Goal: Obtain resource: Download file/media

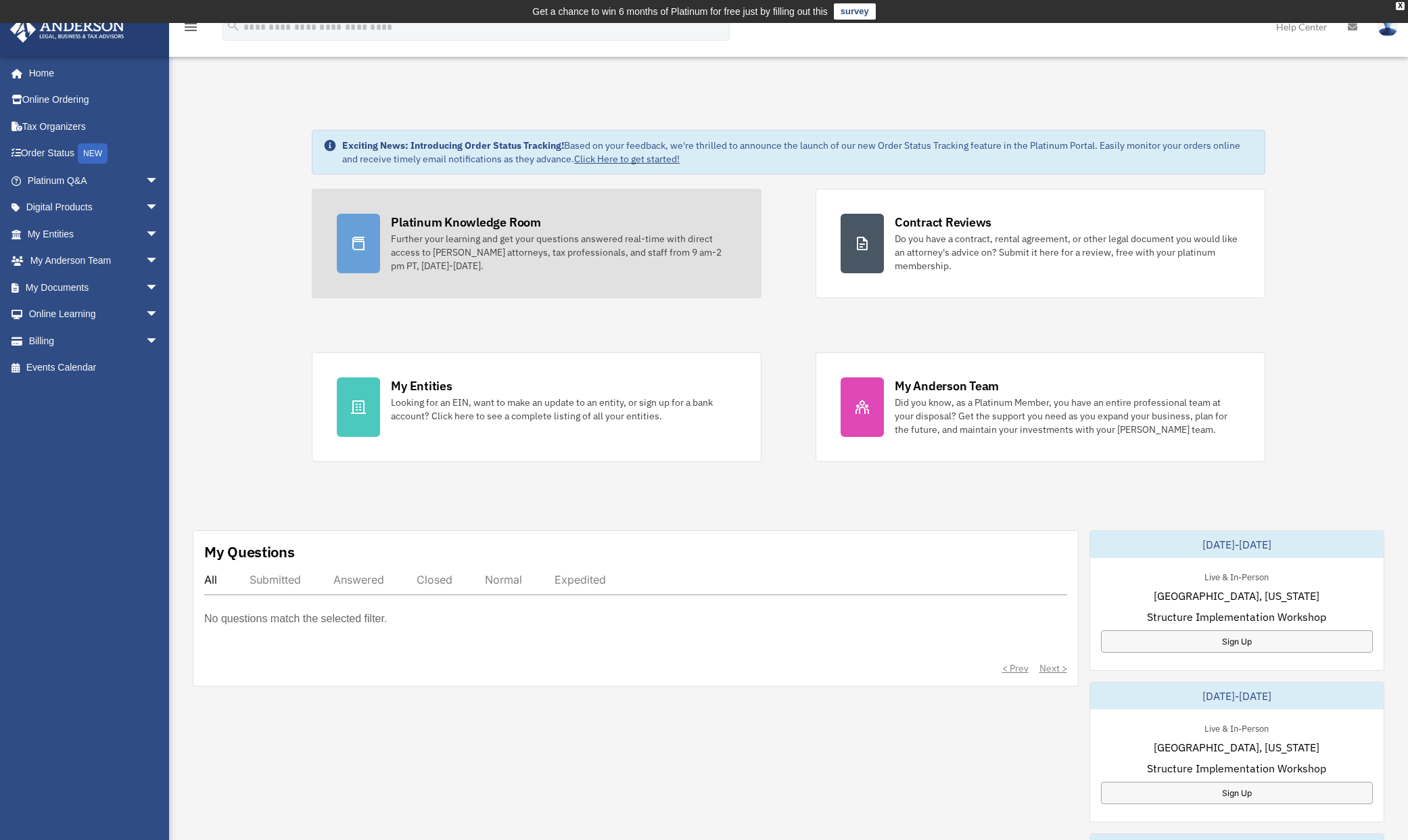
click at [587, 243] on div "Further your learning and get your questions answered real-time with direct acc…" at bounding box center [564, 252] width 346 height 41
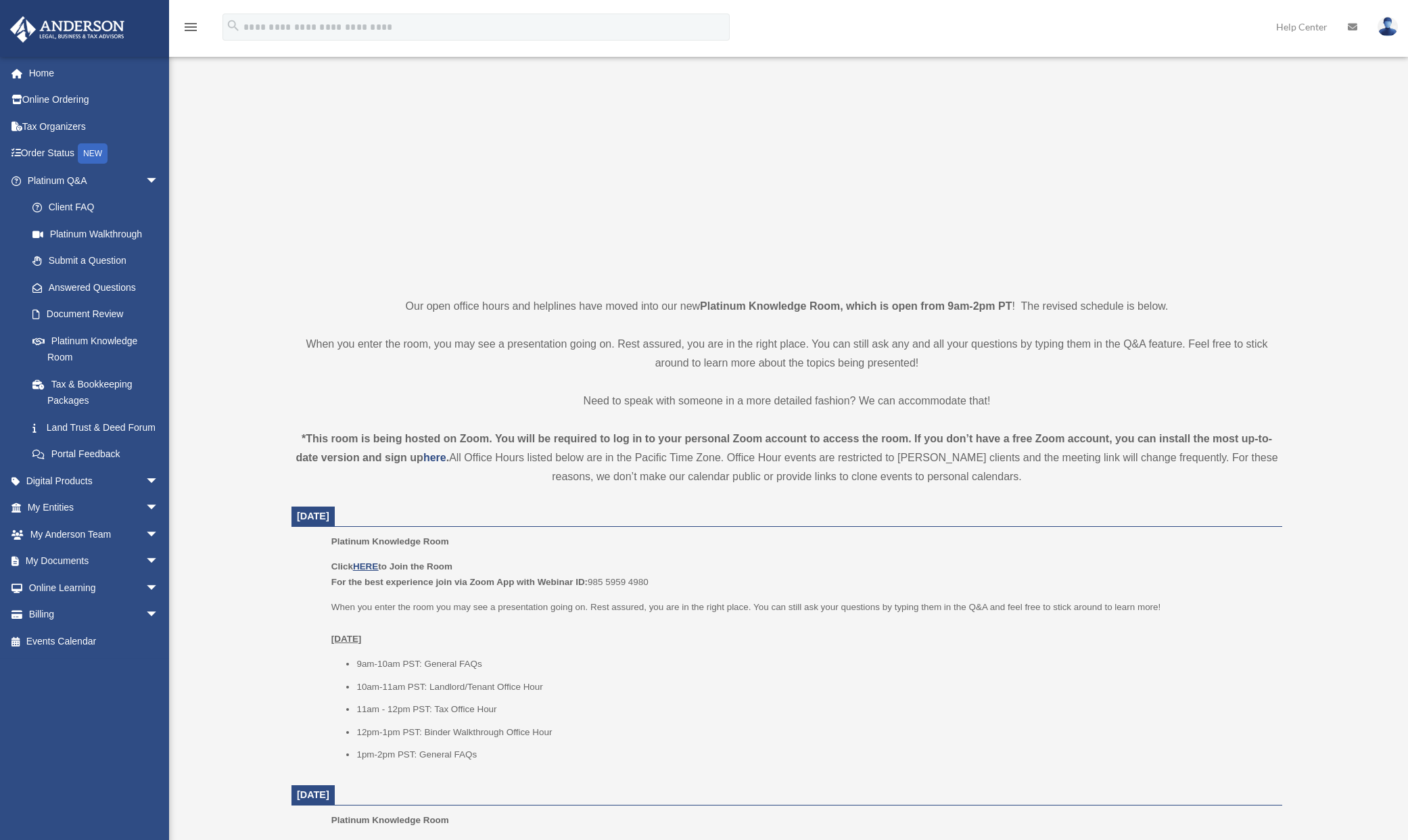
scroll to position [170, 0]
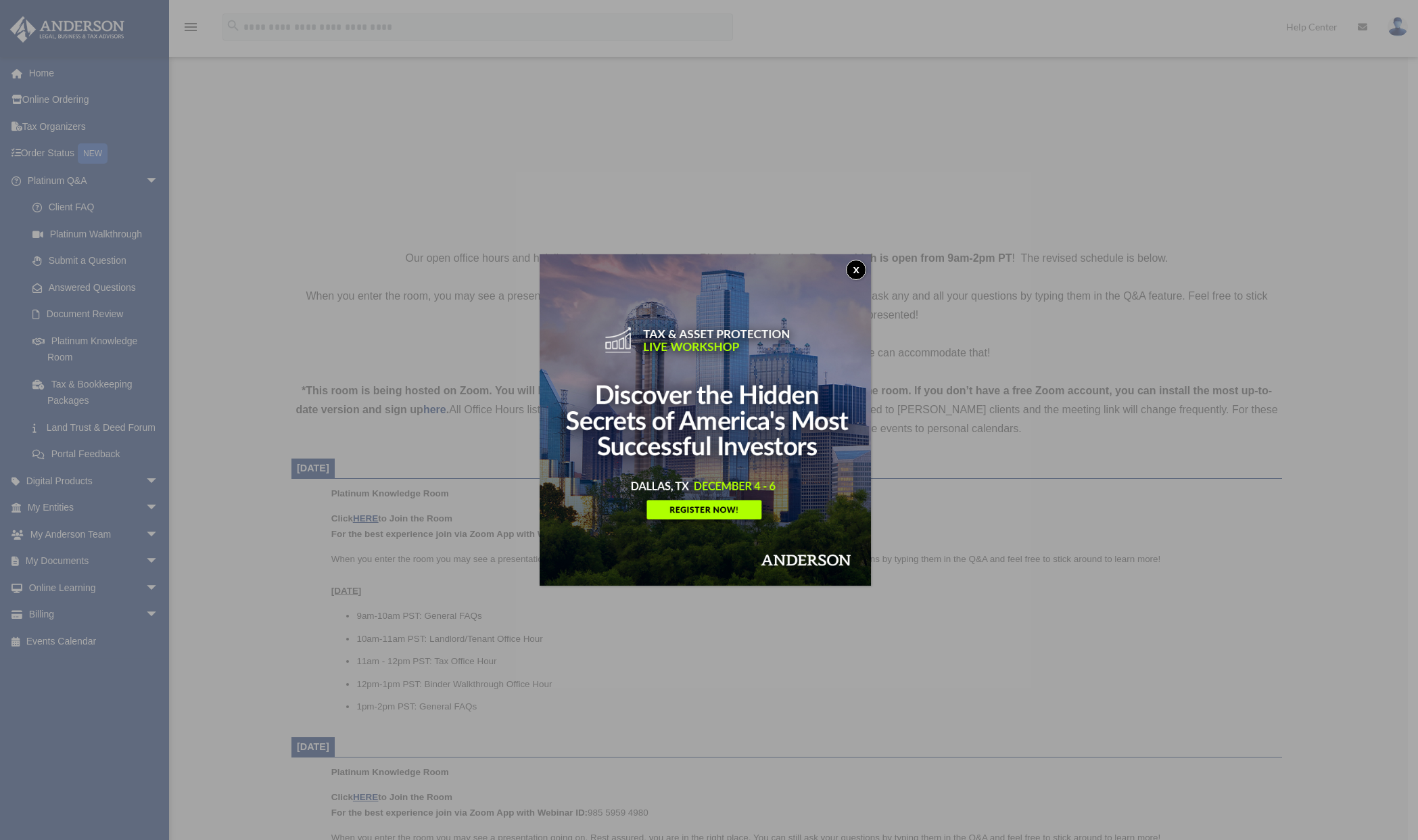
click at [857, 271] on button "x" at bounding box center [856, 270] width 20 height 20
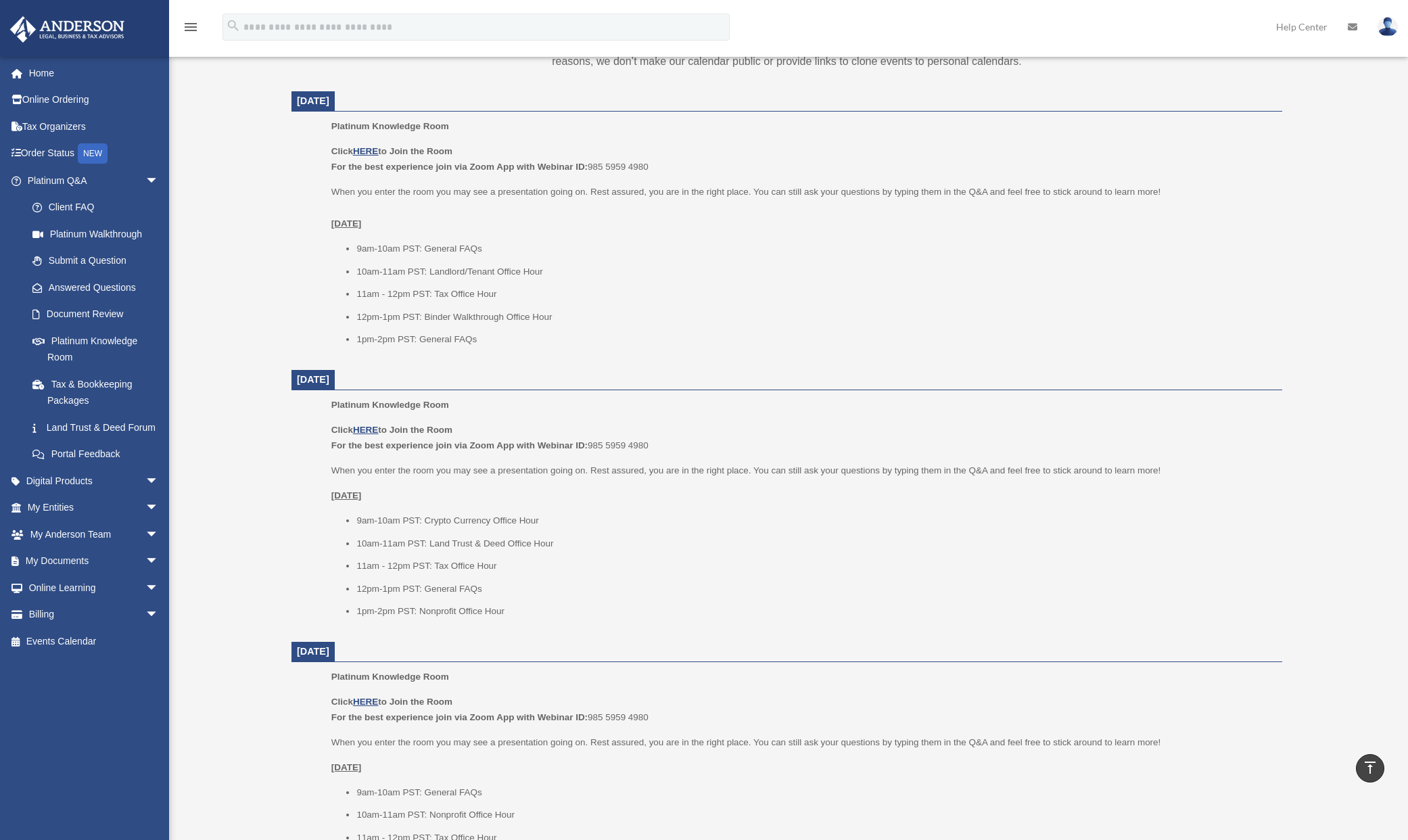
scroll to position [74, 0]
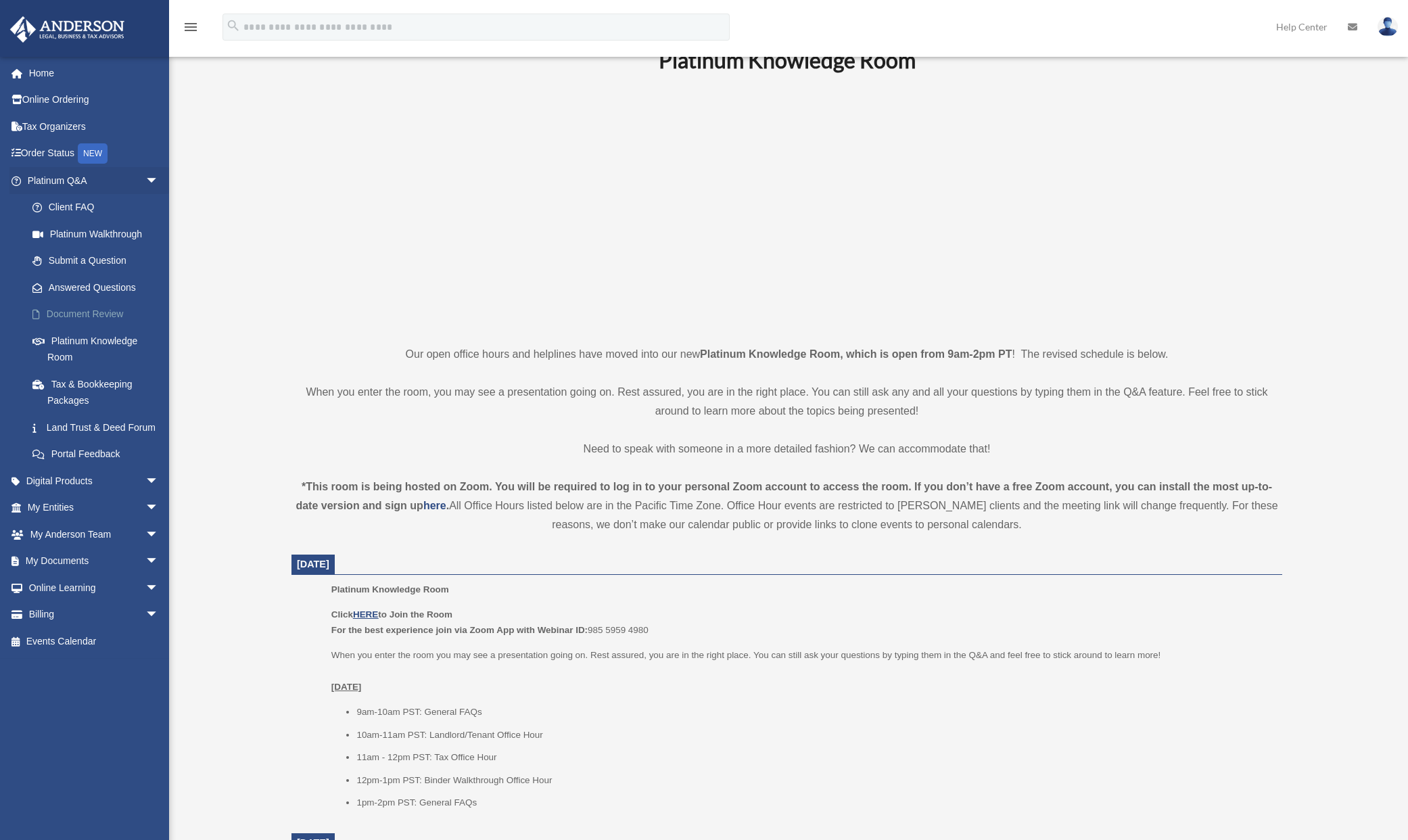
click at [95, 309] on link "Document Review" at bounding box center [100, 314] width 160 height 27
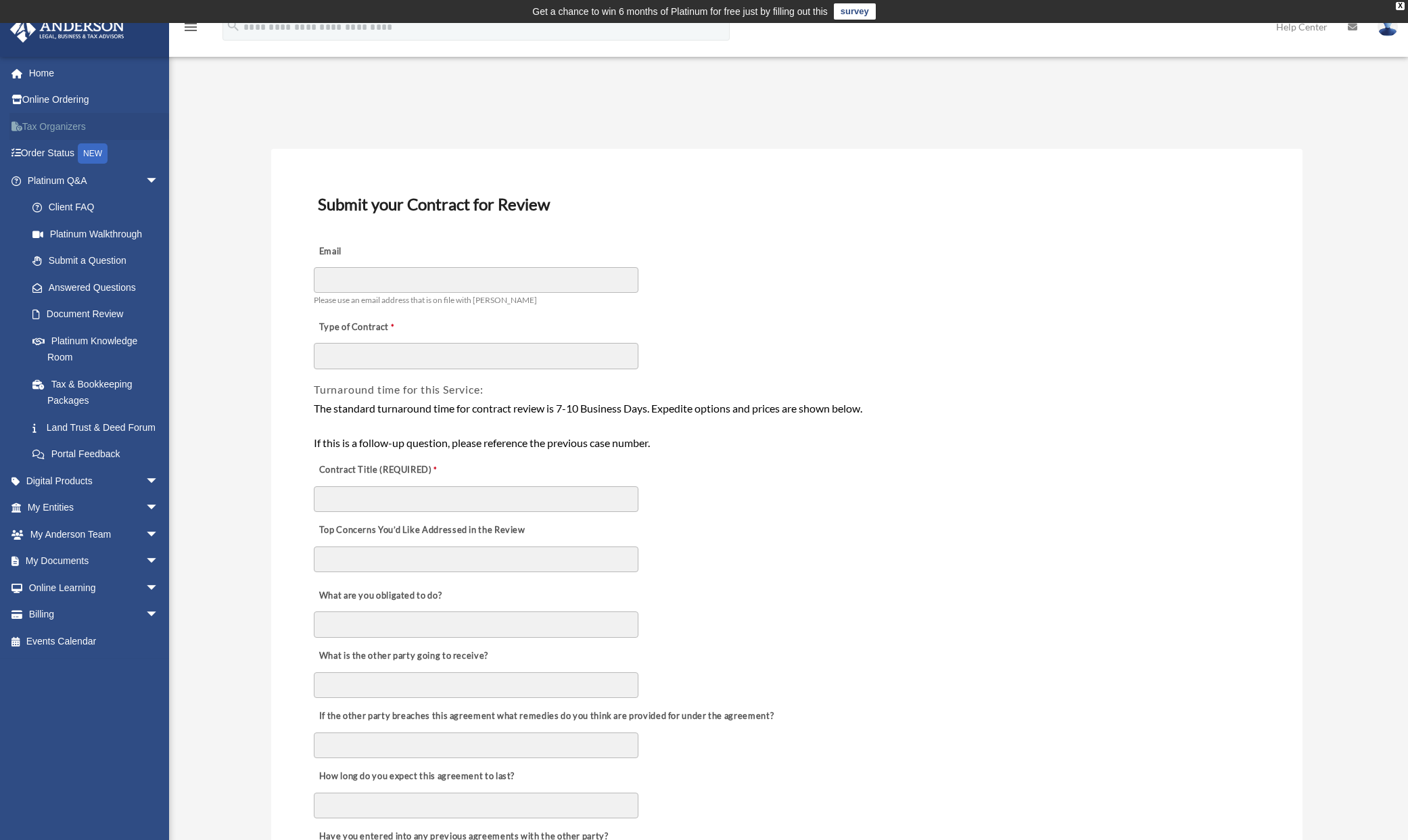
click at [38, 123] on link "Tax Organizers" at bounding box center [94, 126] width 170 height 27
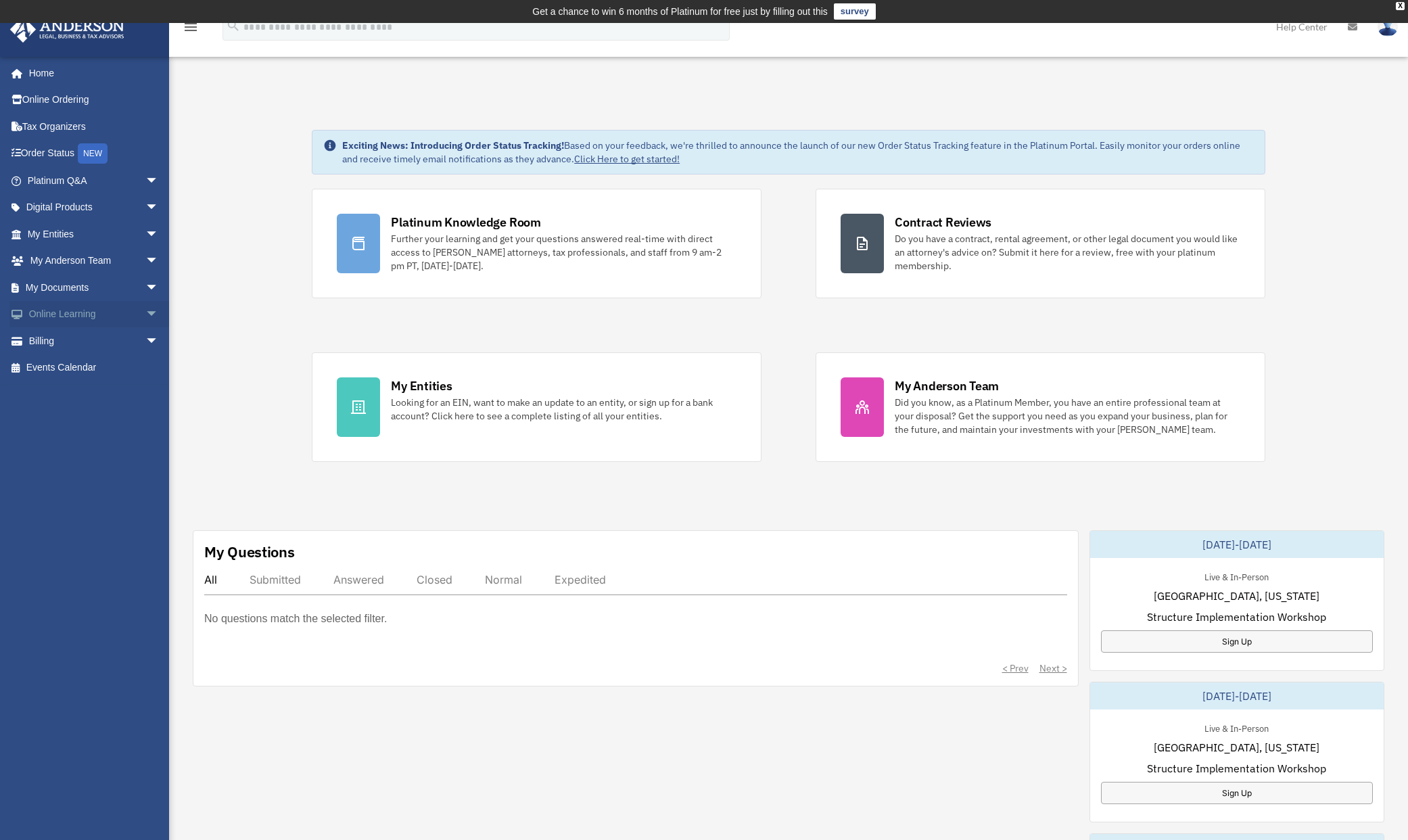
click at [145, 305] on span "arrow_drop_down" at bounding box center [158, 315] width 27 height 28
click at [110, 340] on link "Courses" at bounding box center [100, 340] width 160 height 27
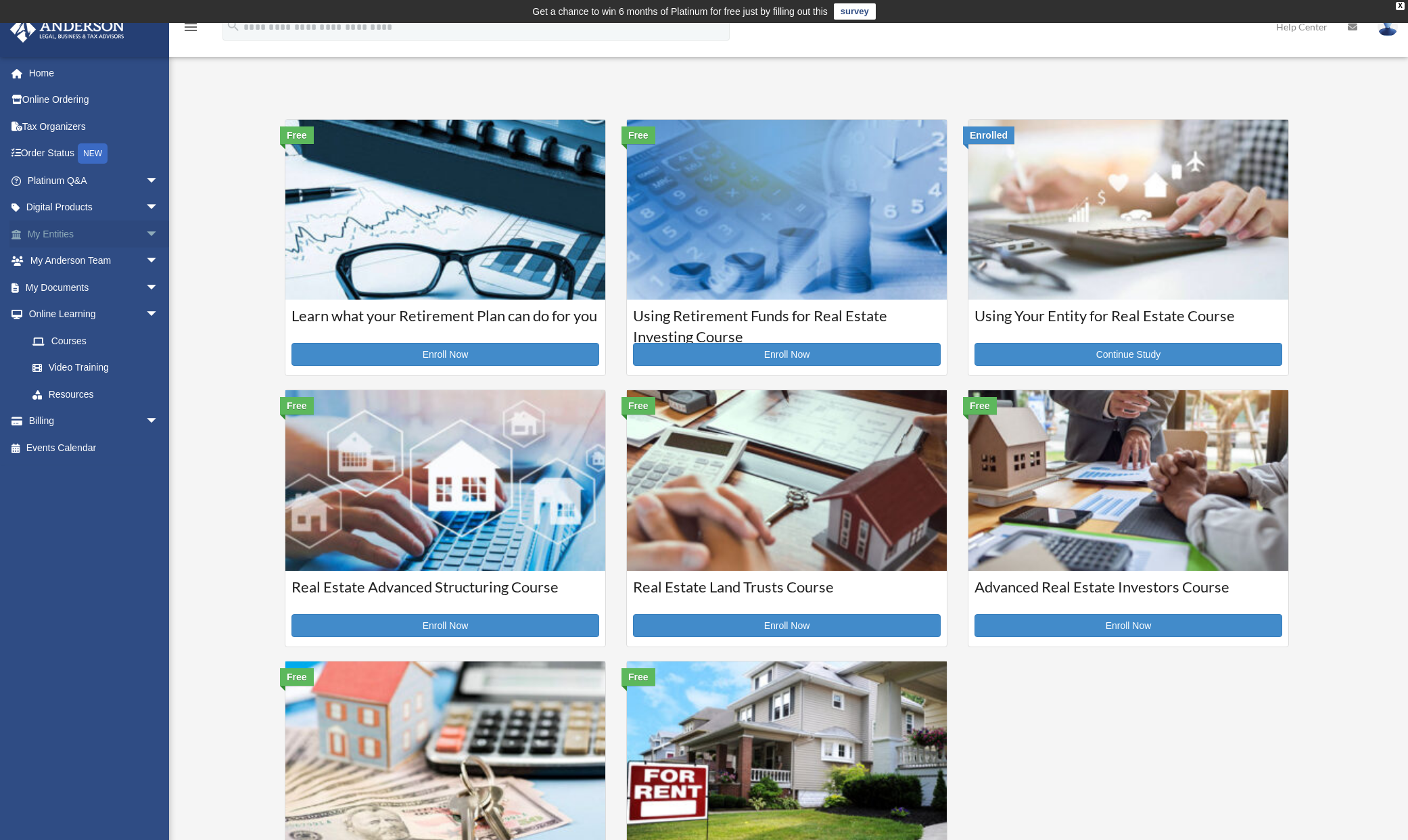
click at [147, 230] on span "arrow_drop_down" at bounding box center [158, 234] width 27 height 28
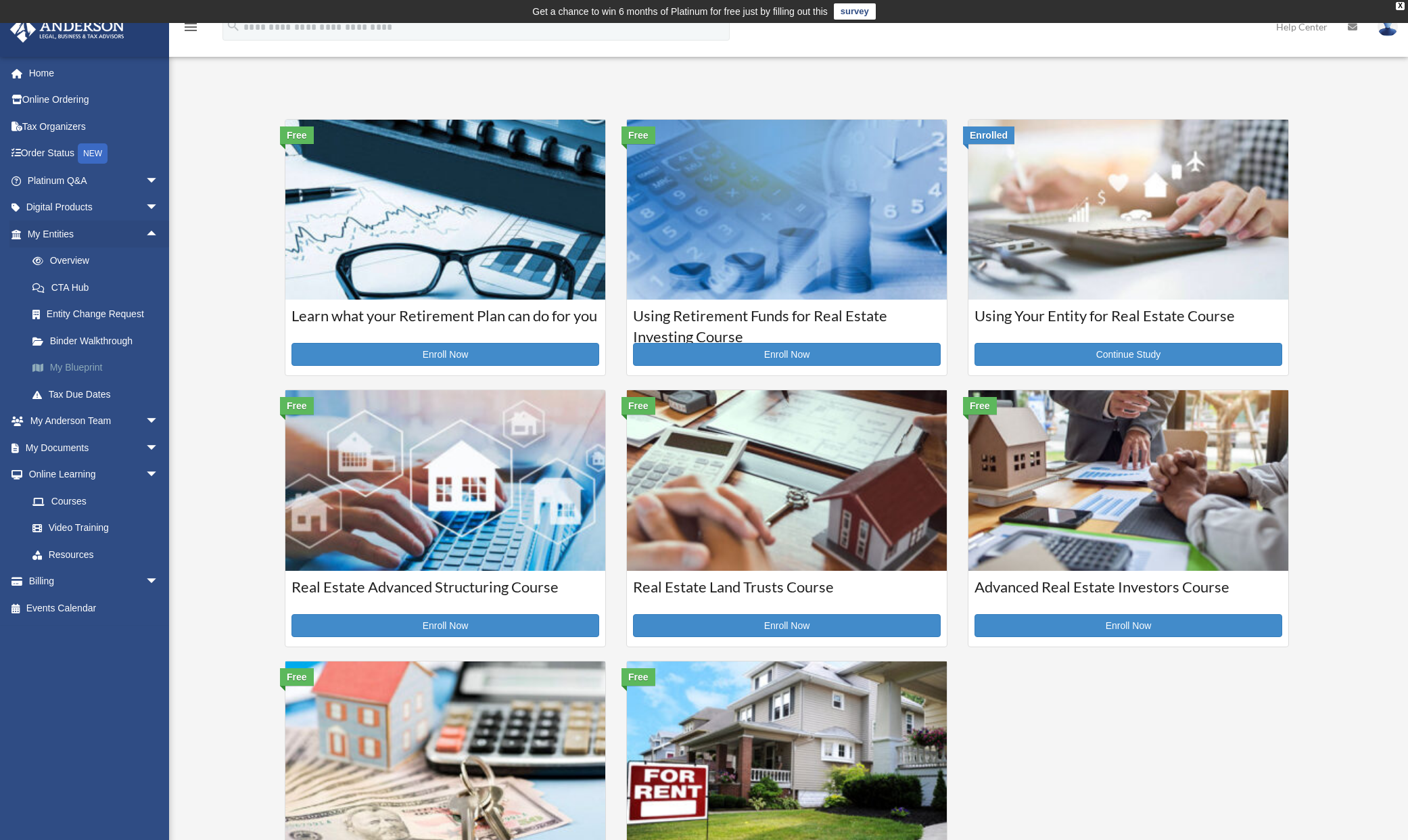
click at [79, 360] on link "My Blueprint" at bounding box center [100, 367] width 160 height 27
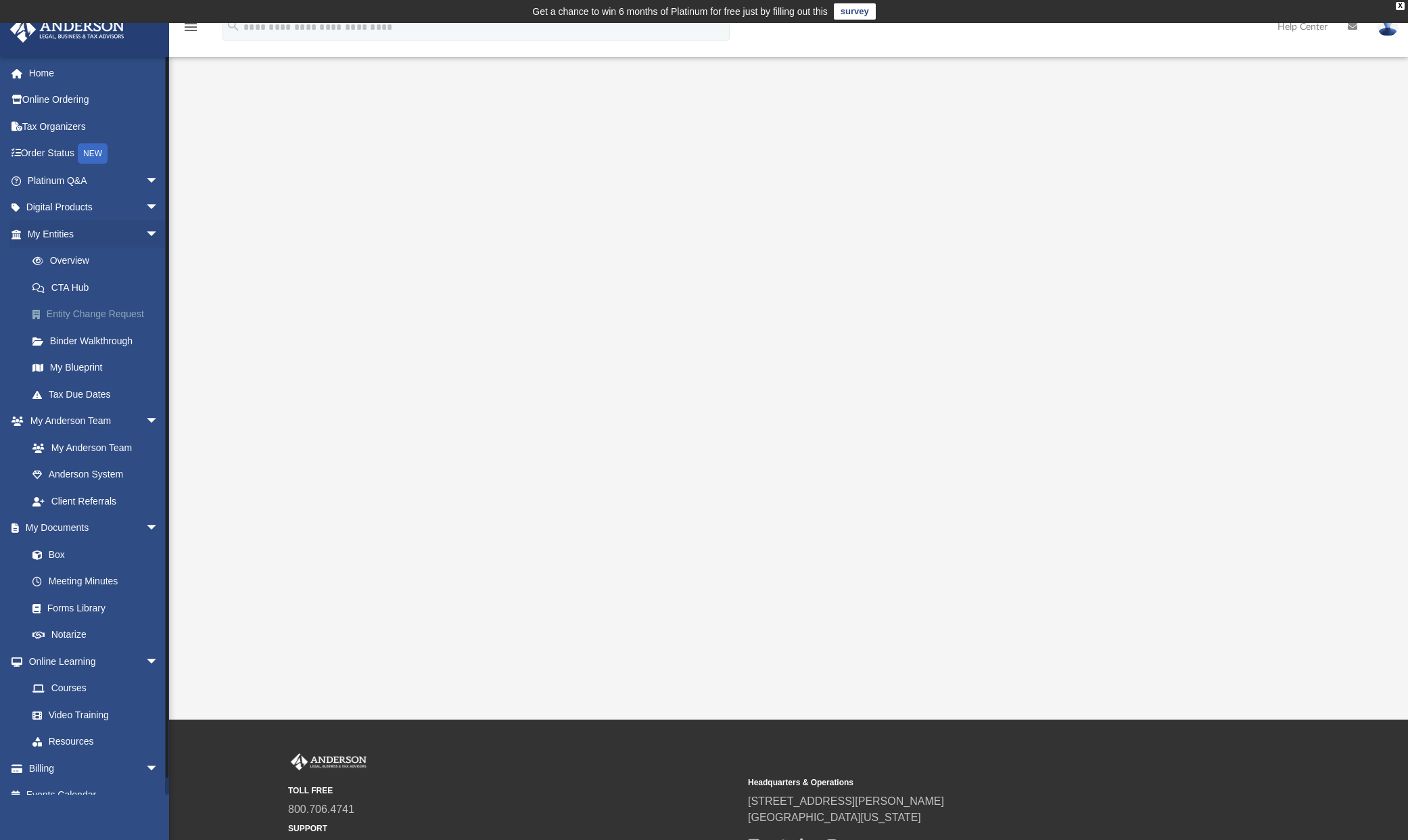
click at [85, 310] on link "Entity Change Request" at bounding box center [100, 314] width 160 height 27
click at [74, 260] on link "Overview" at bounding box center [100, 261] width 160 height 27
click at [74, 261] on link "Overview" at bounding box center [100, 261] width 160 height 27
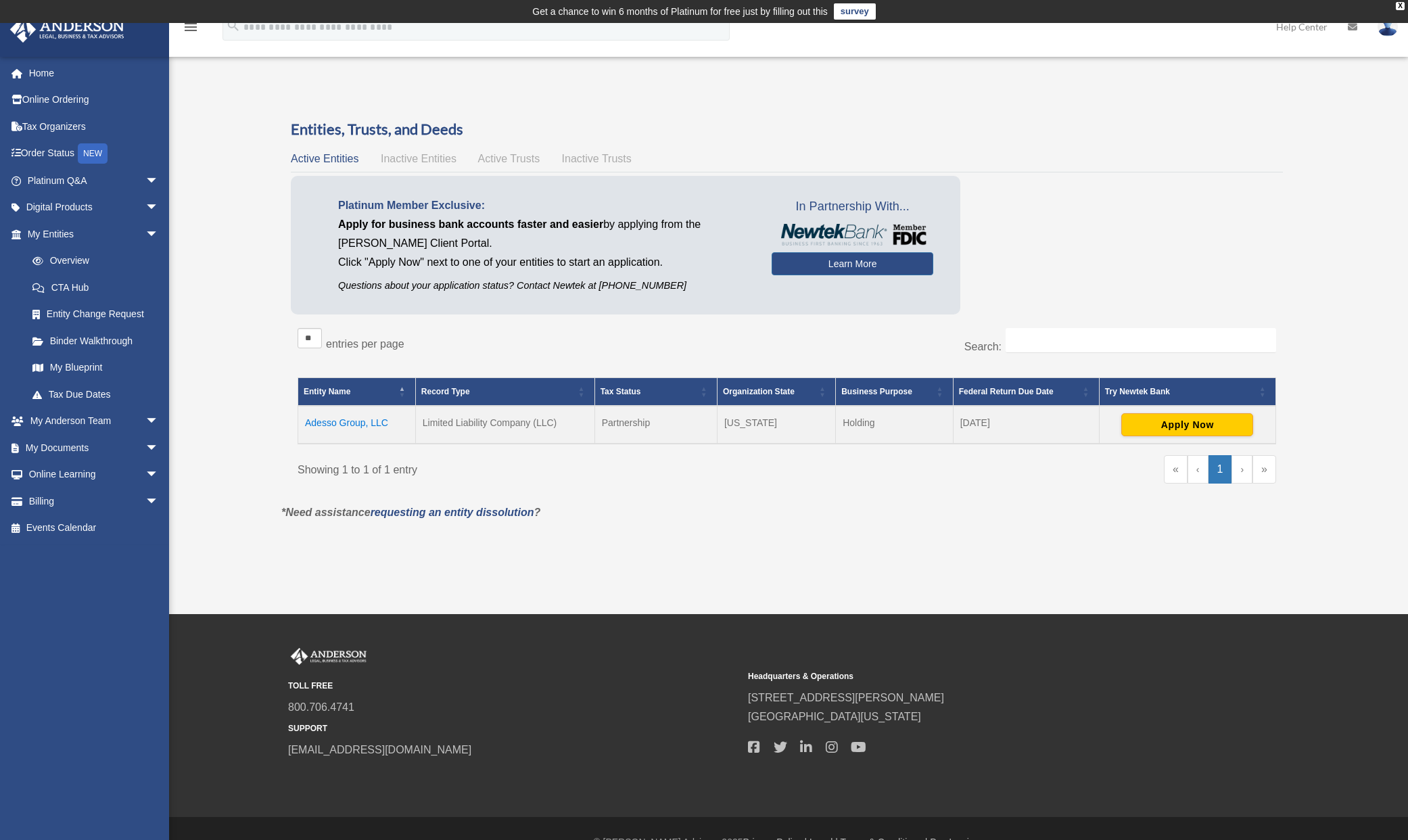
click at [361, 422] on td "Adesso Group, LLC" at bounding box center [357, 424] width 118 height 38
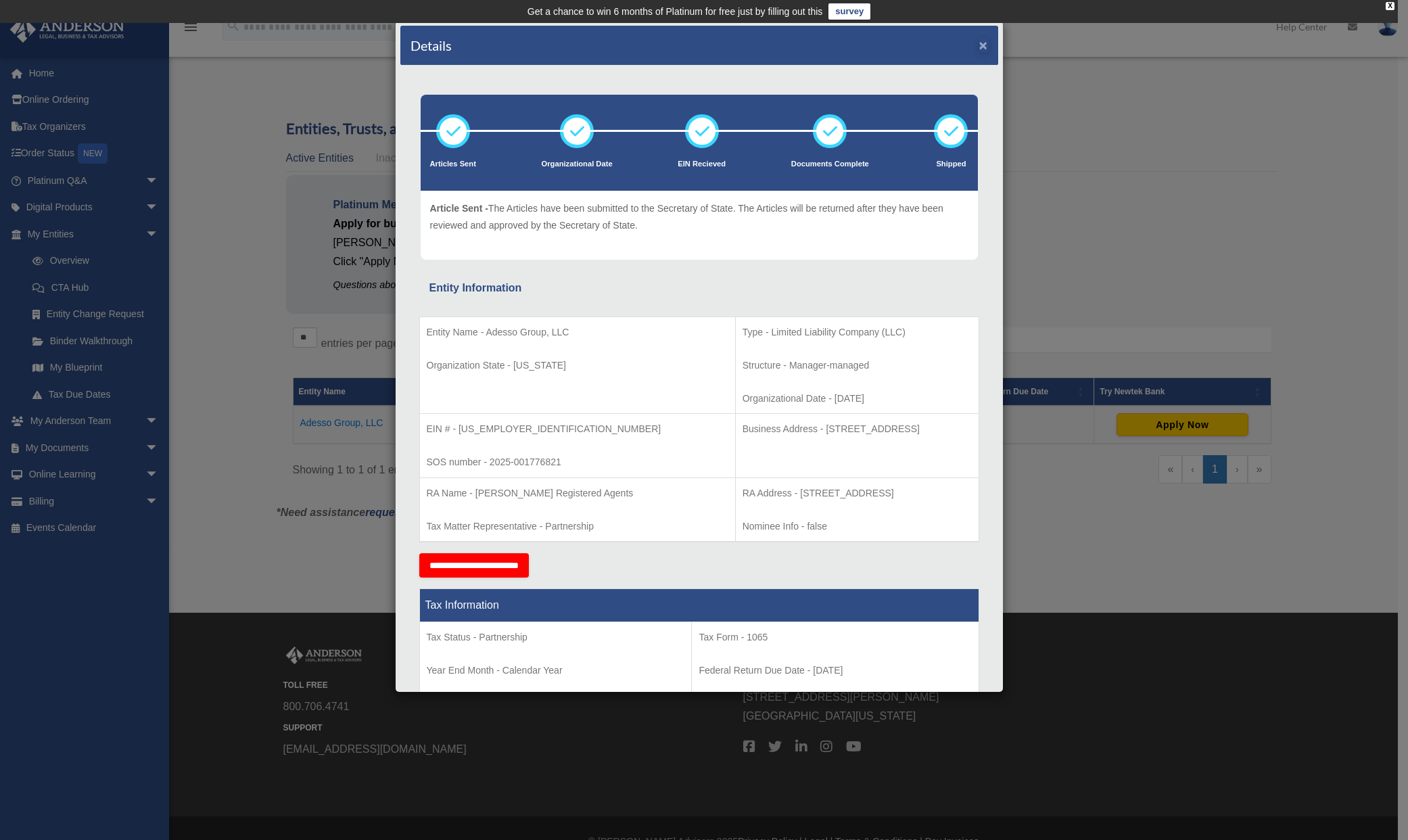
click at [979, 46] on button "×" at bounding box center [983, 45] width 8 height 14
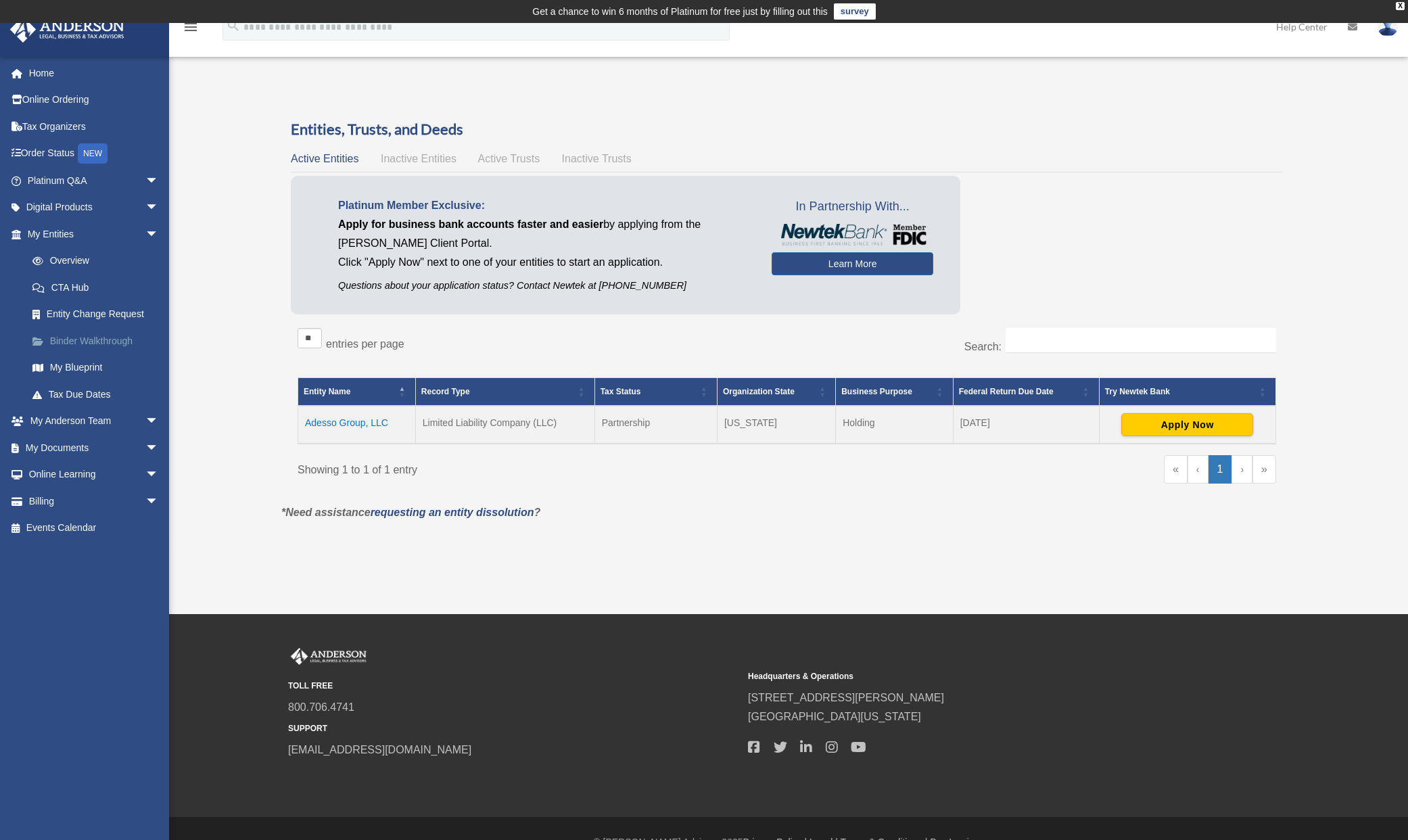
click at [89, 336] on link "Binder Walkthrough" at bounding box center [100, 340] width 160 height 27
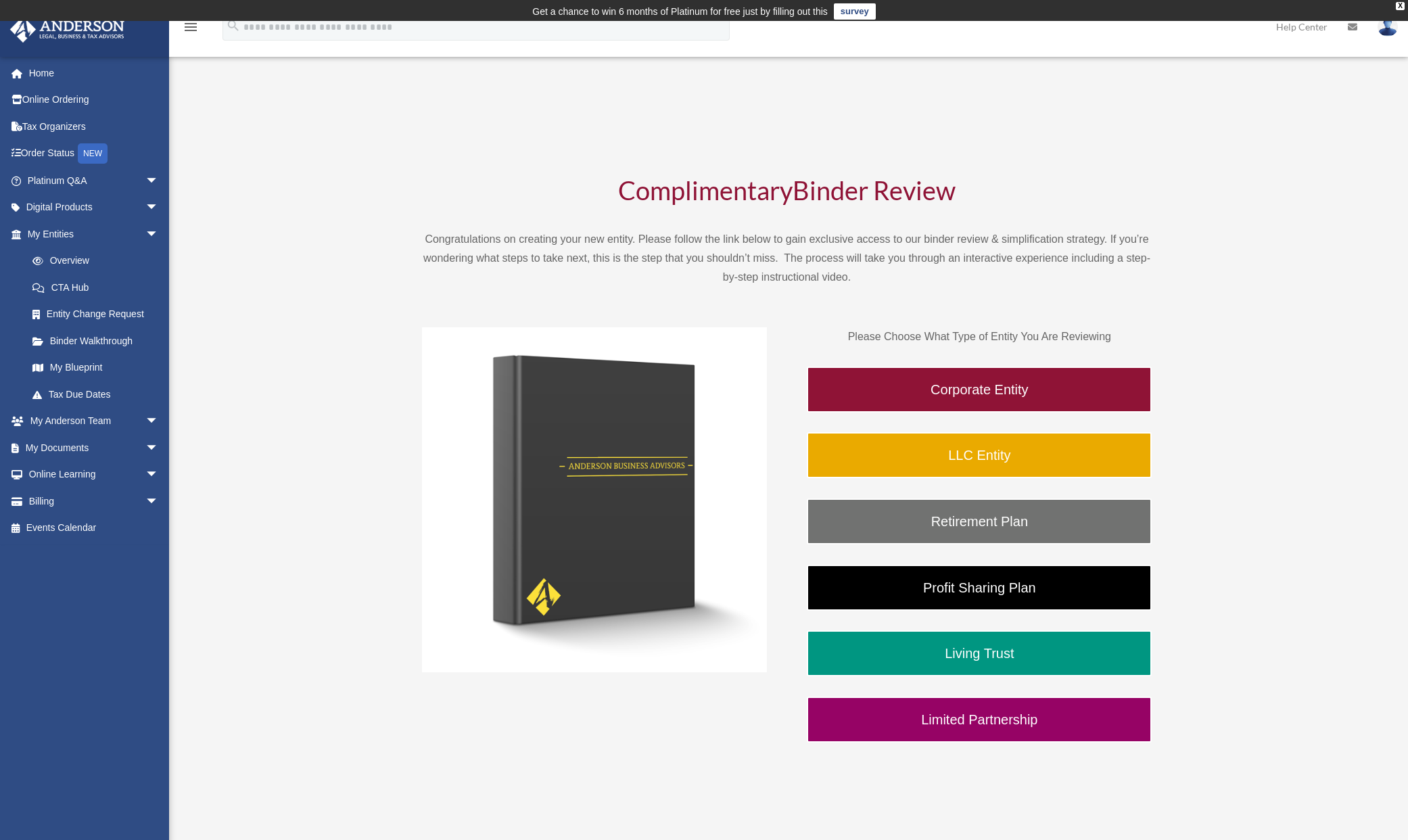
click at [1018, 370] on link "Corporate Entity" at bounding box center [979, 390] width 345 height 46
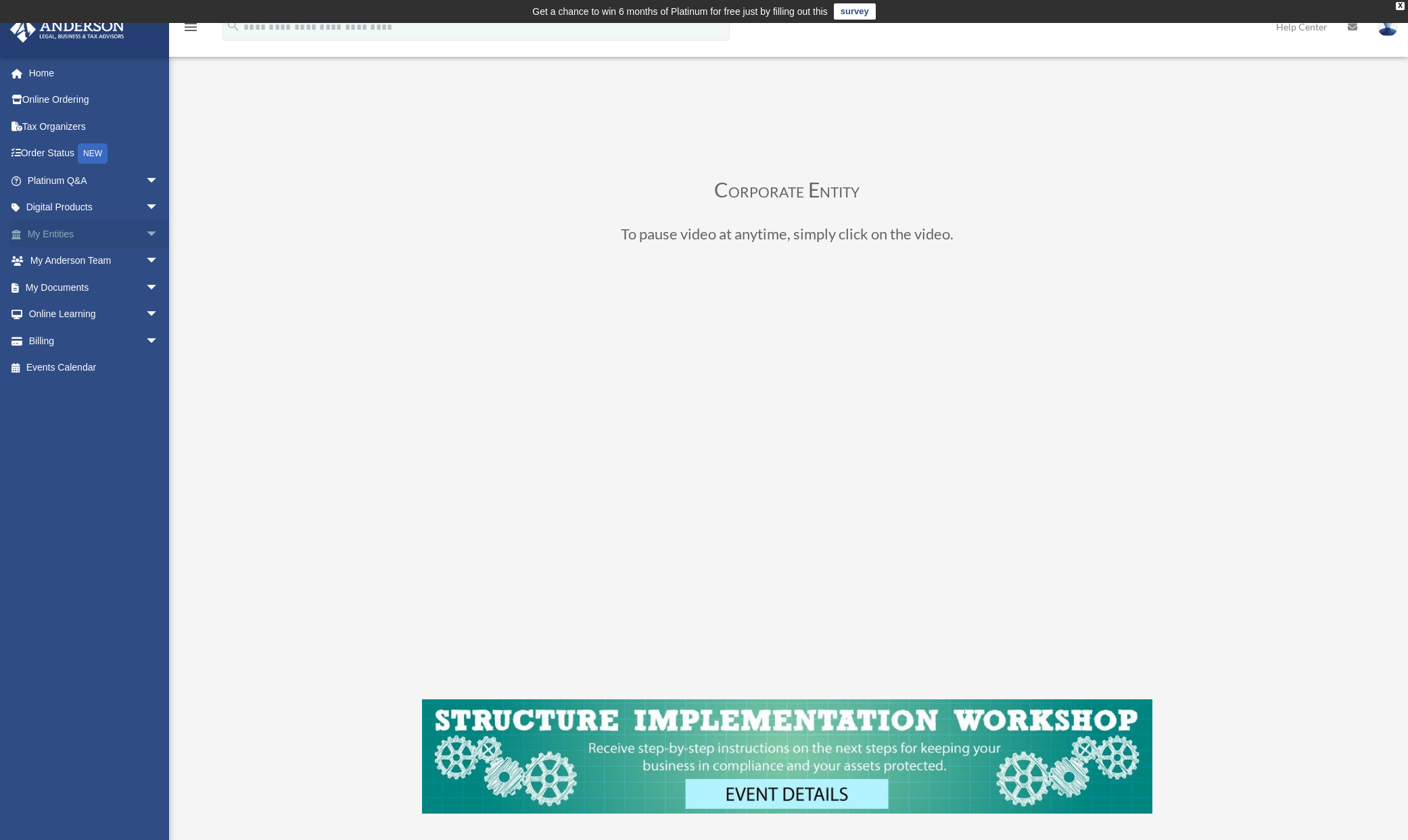
click at [145, 233] on span "arrow_drop_down" at bounding box center [158, 234] width 27 height 28
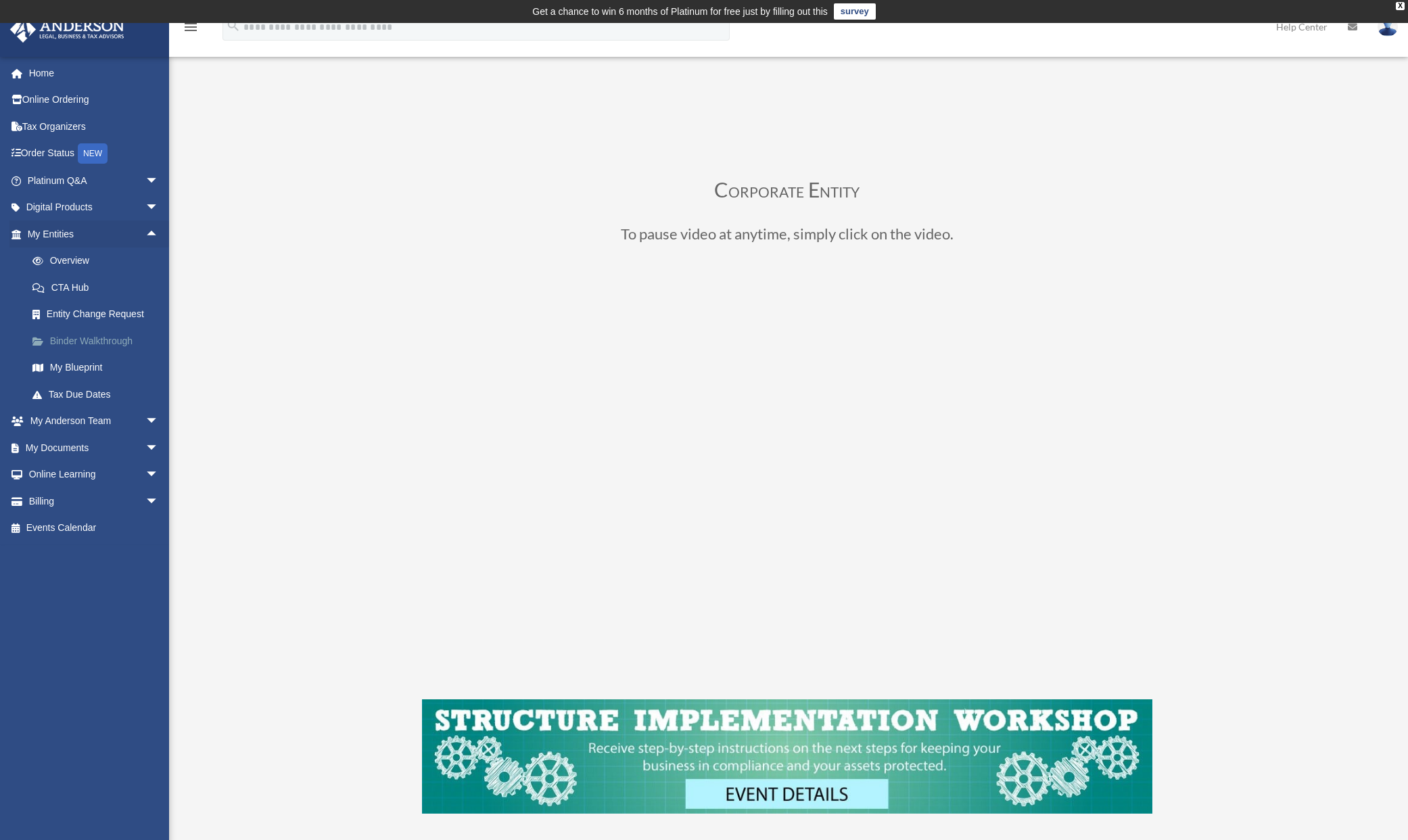
click at [96, 335] on link "Binder Walkthrough" at bounding box center [100, 340] width 160 height 27
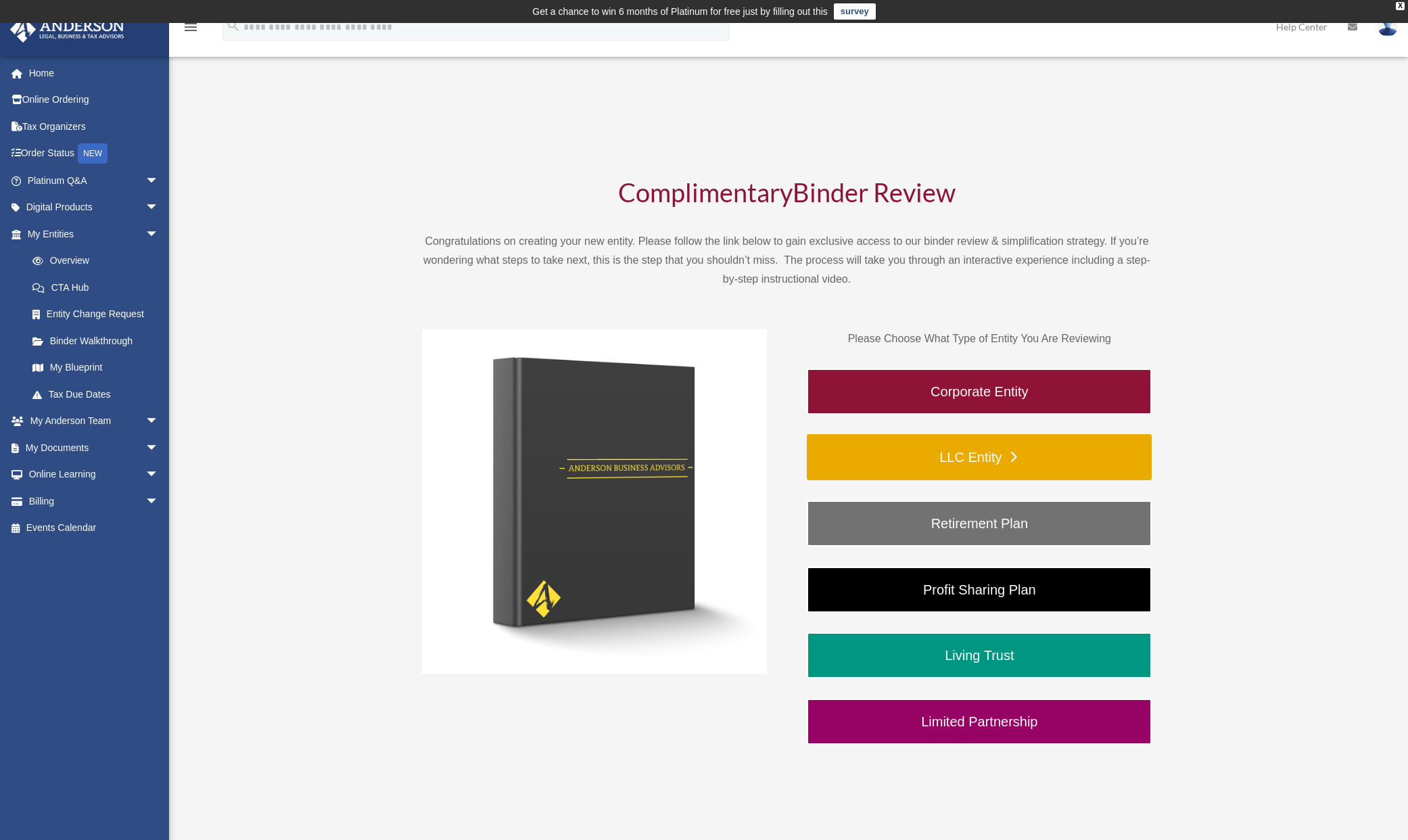
click at [968, 453] on link "LLC Entity" at bounding box center [979, 457] width 345 height 46
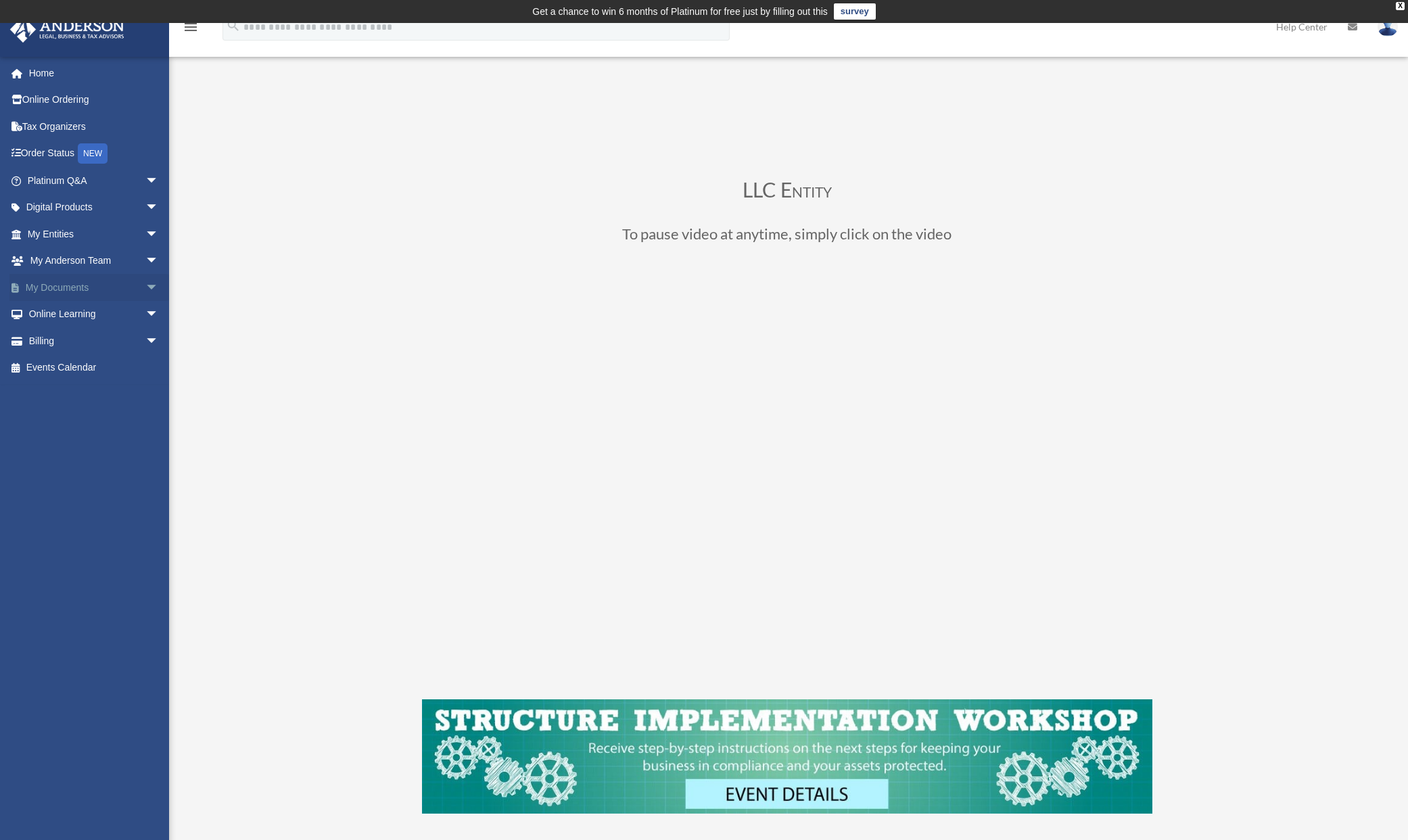
click at [145, 283] on span "arrow_drop_down" at bounding box center [158, 288] width 27 height 28
click at [56, 309] on link "Box" at bounding box center [100, 314] width 160 height 27
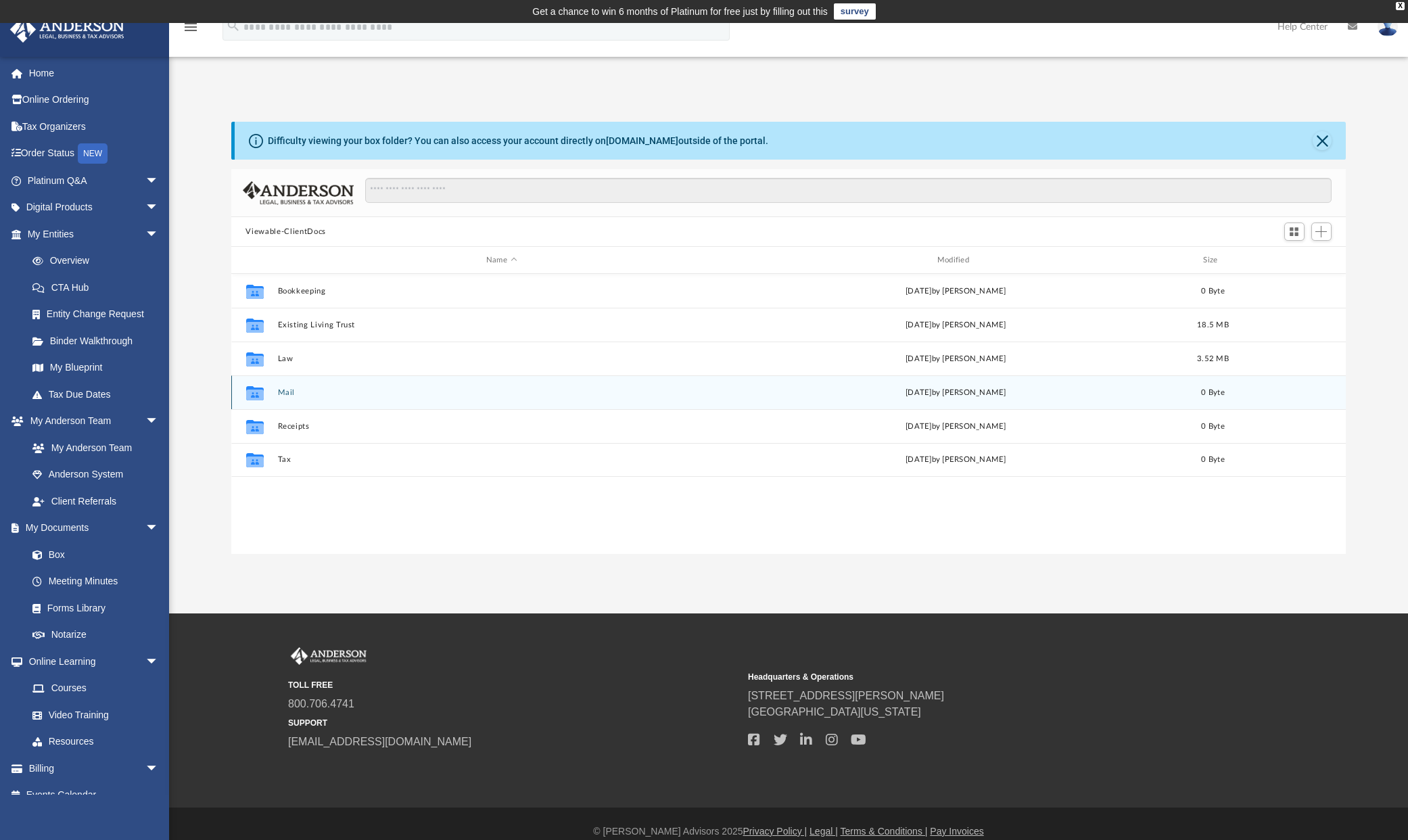
scroll to position [298, 1106]
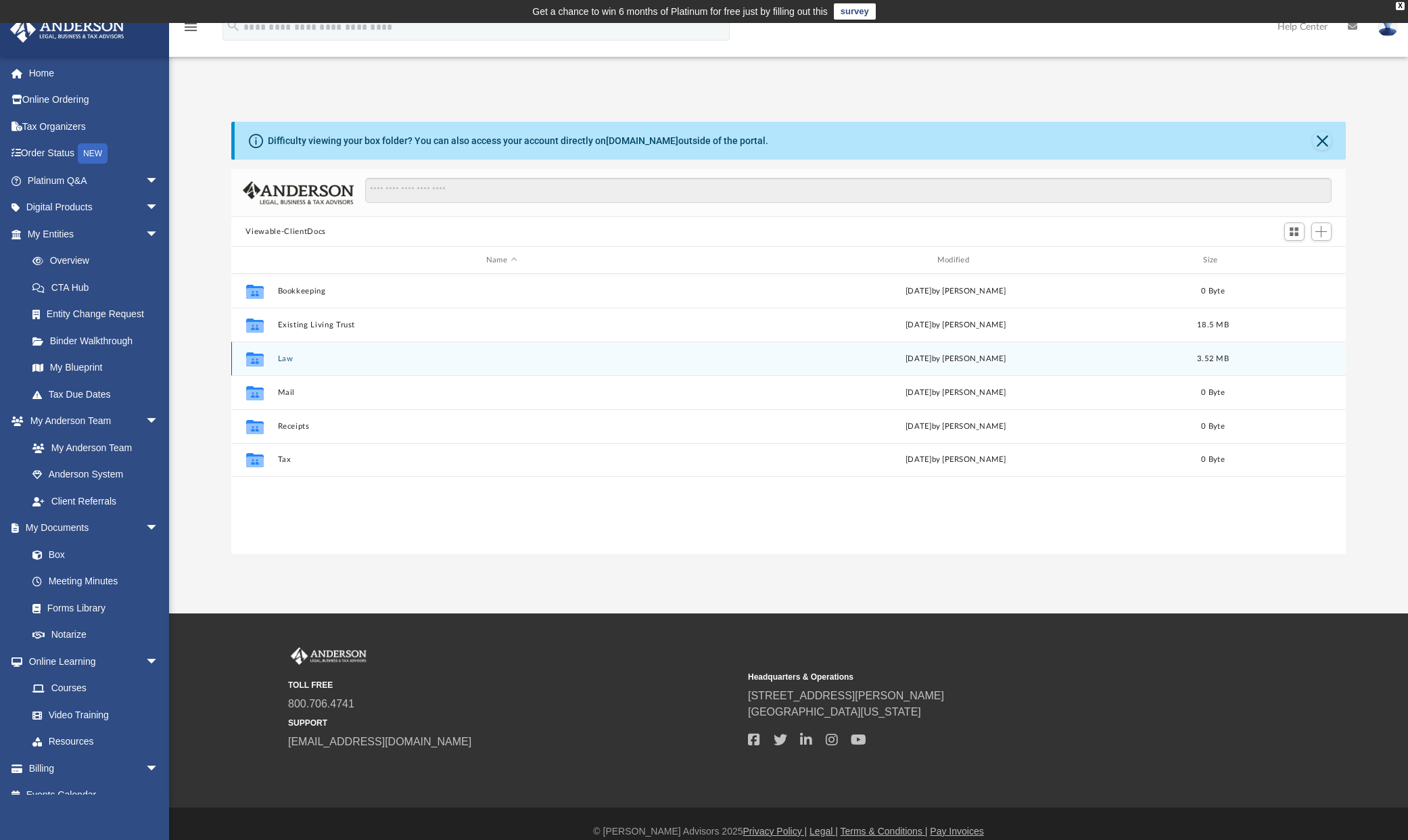
click at [287, 362] on button "Law" at bounding box center [501, 358] width 448 height 8
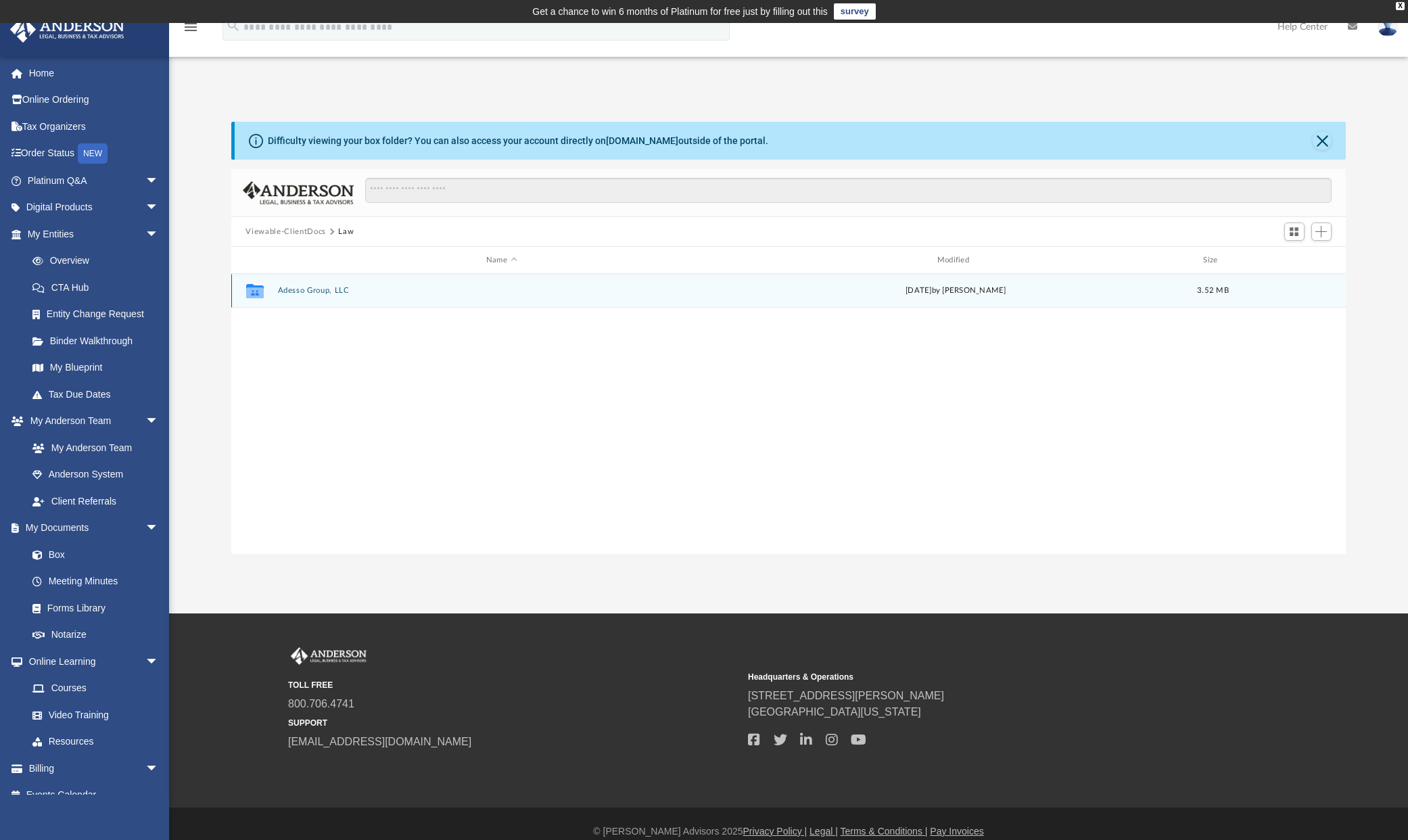
click at [297, 291] on button "Adesso Group, LLC" at bounding box center [501, 290] width 448 height 8
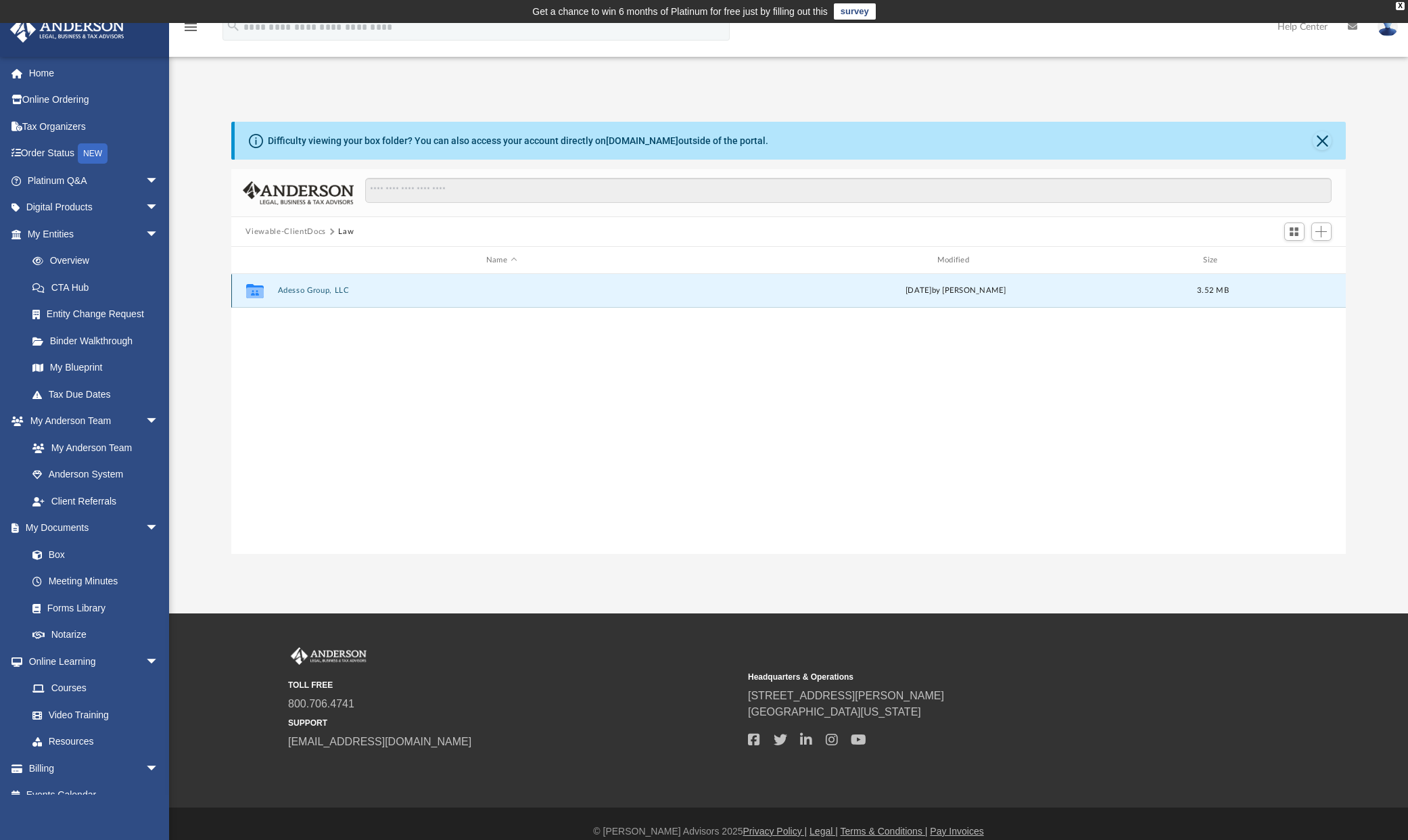
click at [297, 291] on button "Adesso Group, LLC" at bounding box center [501, 290] width 448 height 8
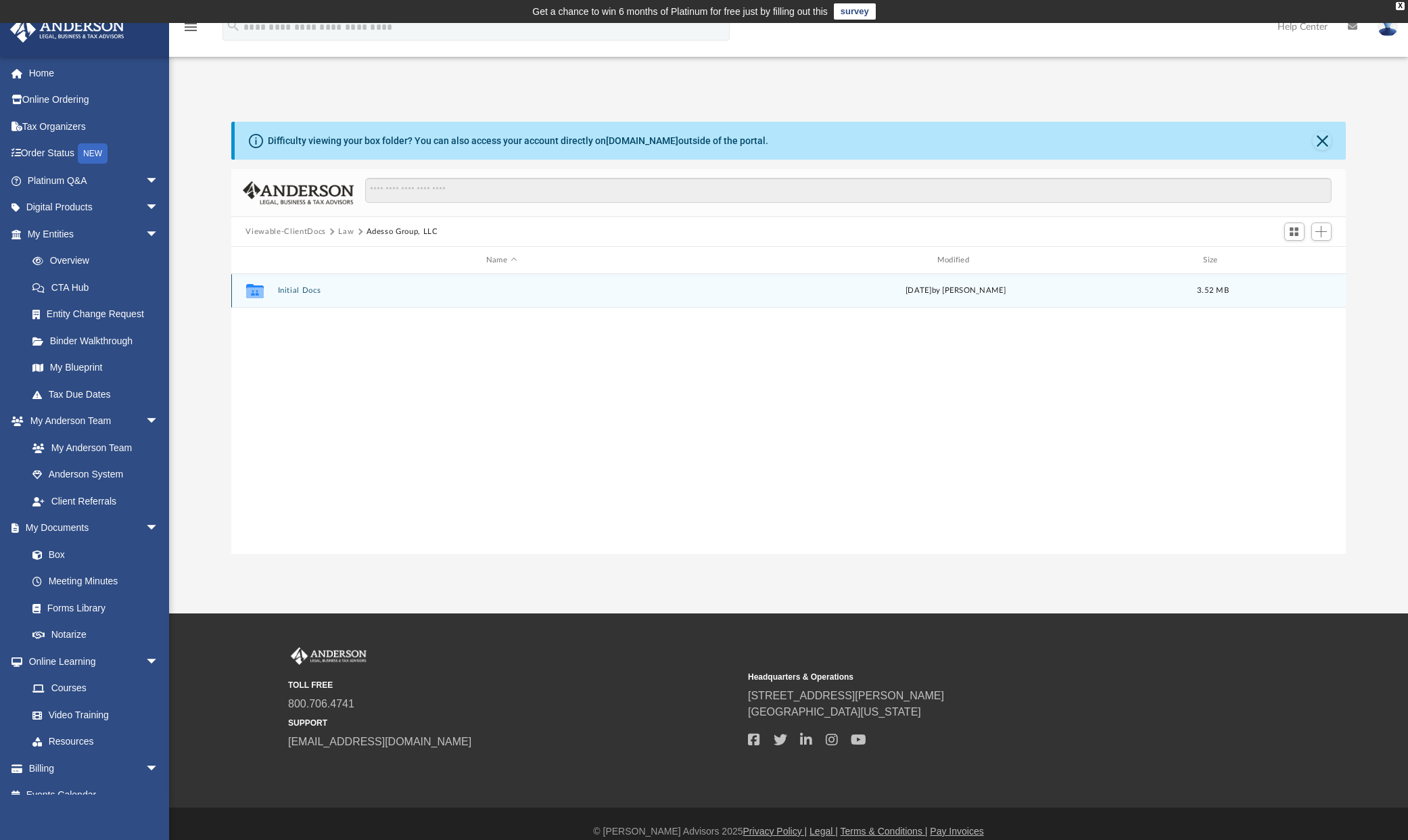
click at [312, 293] on button "Initial Docs" at bounding box center [501, 290] width 448 height 8
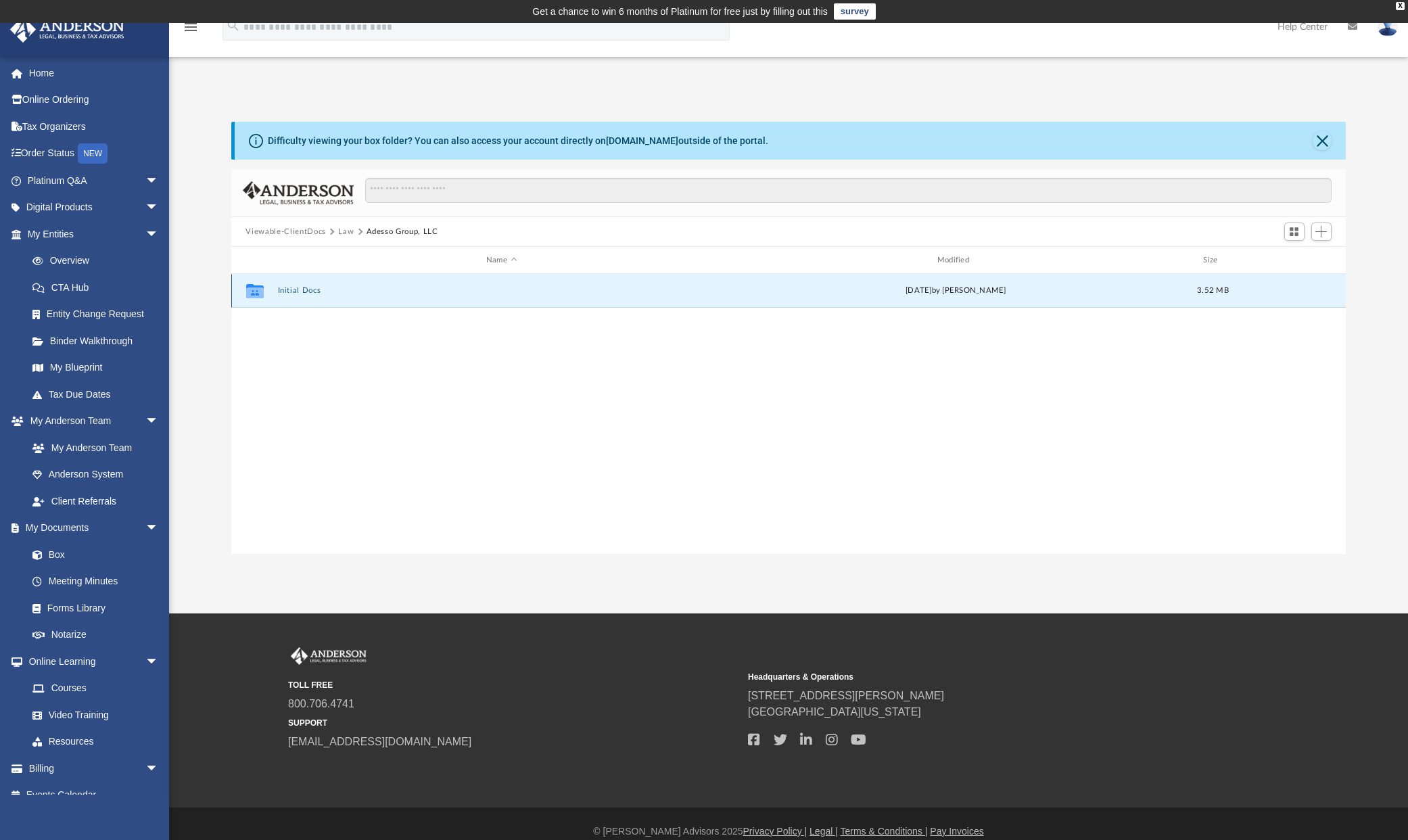
click at [312, 293] on button "Initial Docs" at bounding box center [501, 290] width 448 height 8
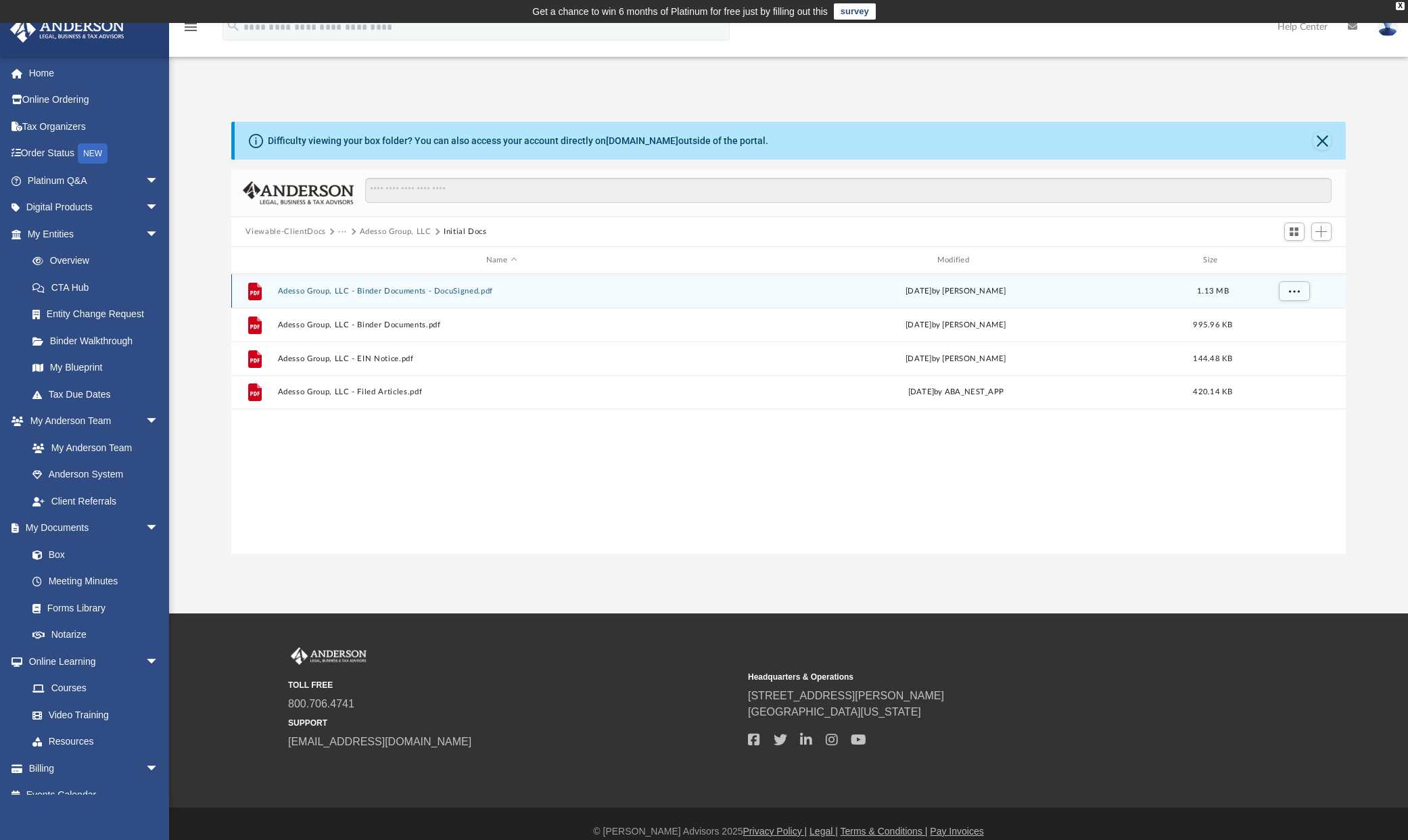
click at [401, 291] on button "Adesso Group, LLC - Binder Documents - DocuSigned.pdf" at bounding box center [501, 291] width 448 height 8
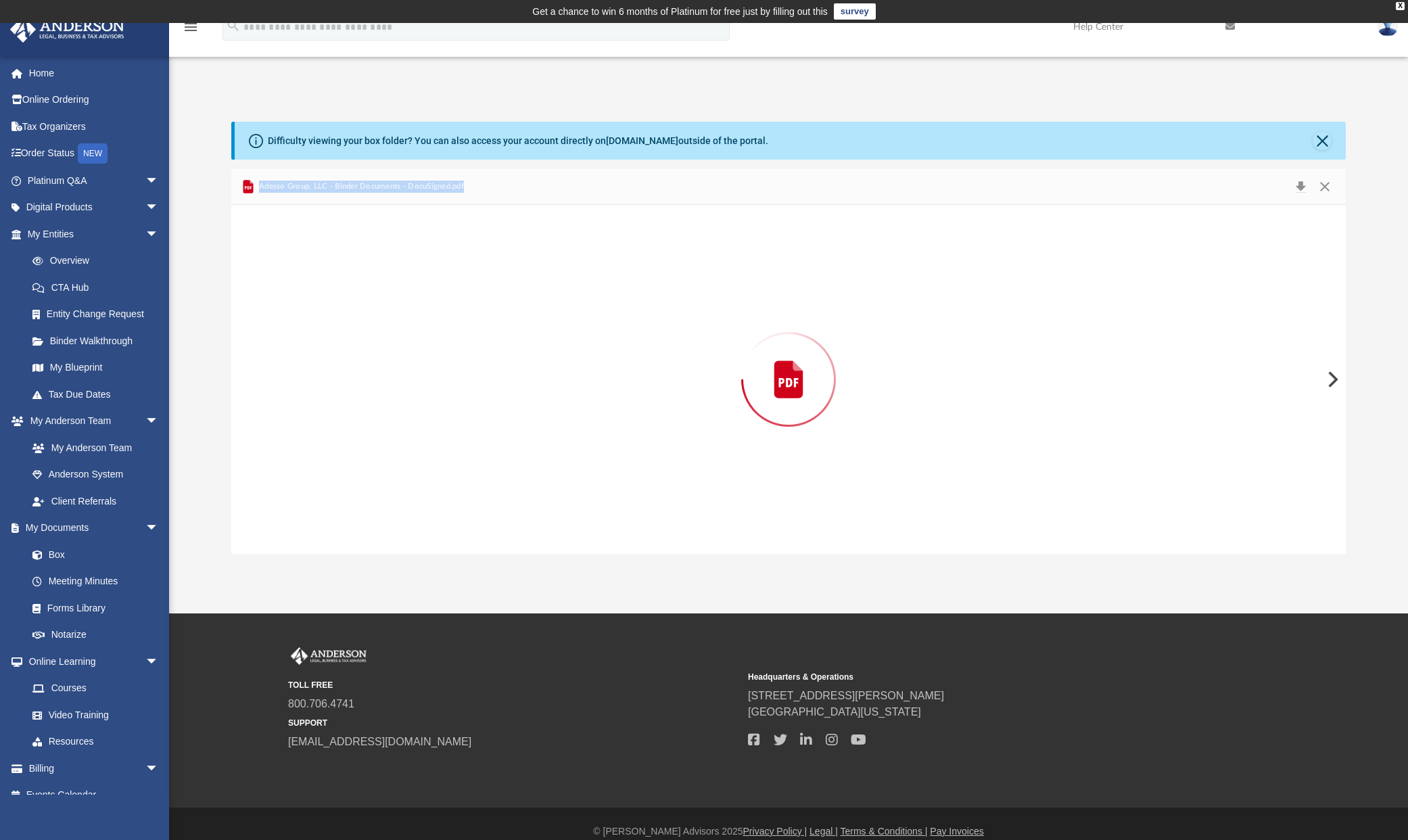
click at [401, 291] on div "Preview" at bounding box center [789, 380] width 1116 height 349
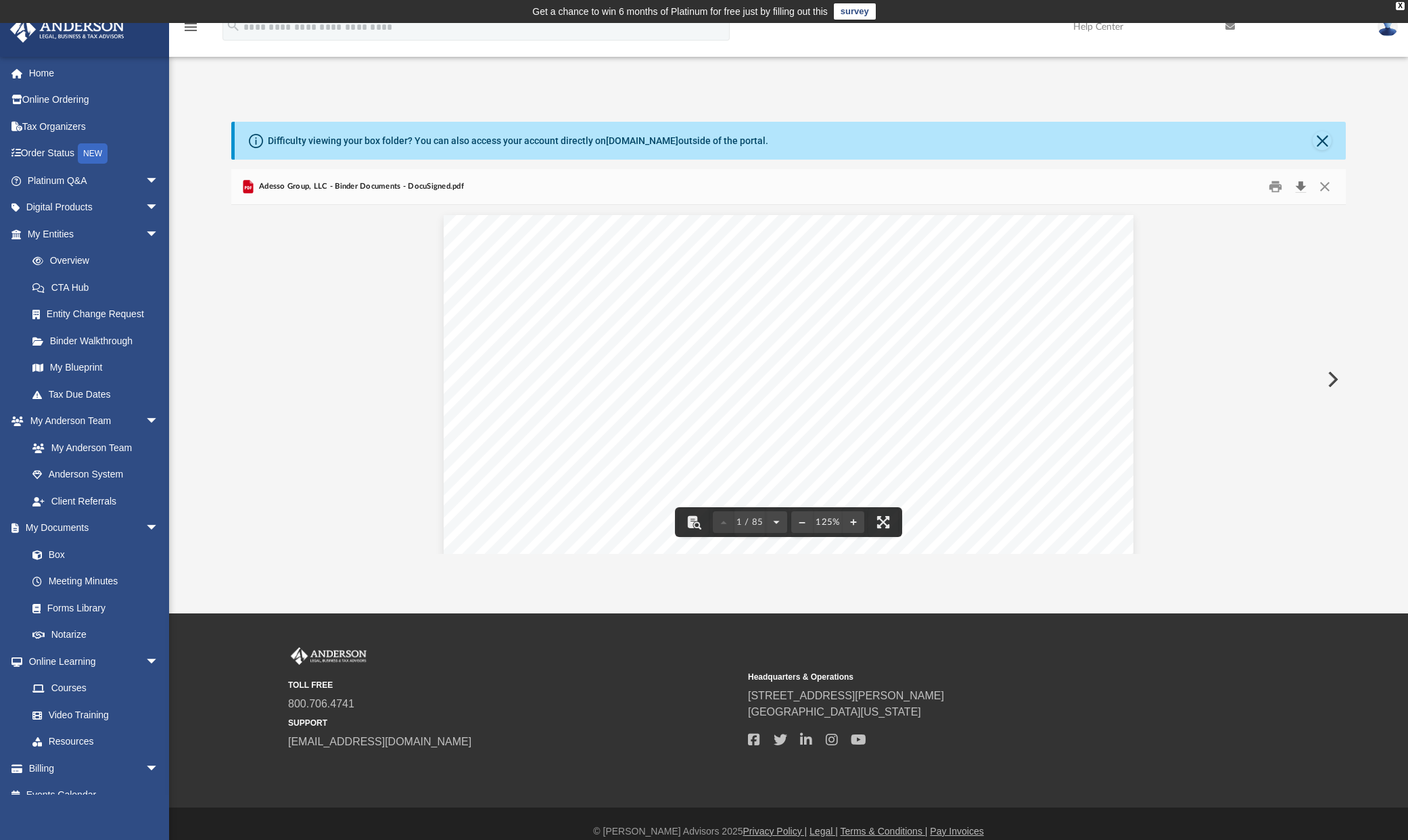
click at [1300, 186] on button "Download" at bounding box center [1302, 187] width 25 height 21
click at [1328, 188] on button "Close" at bounding box center [1325, 187] width 25 height 21
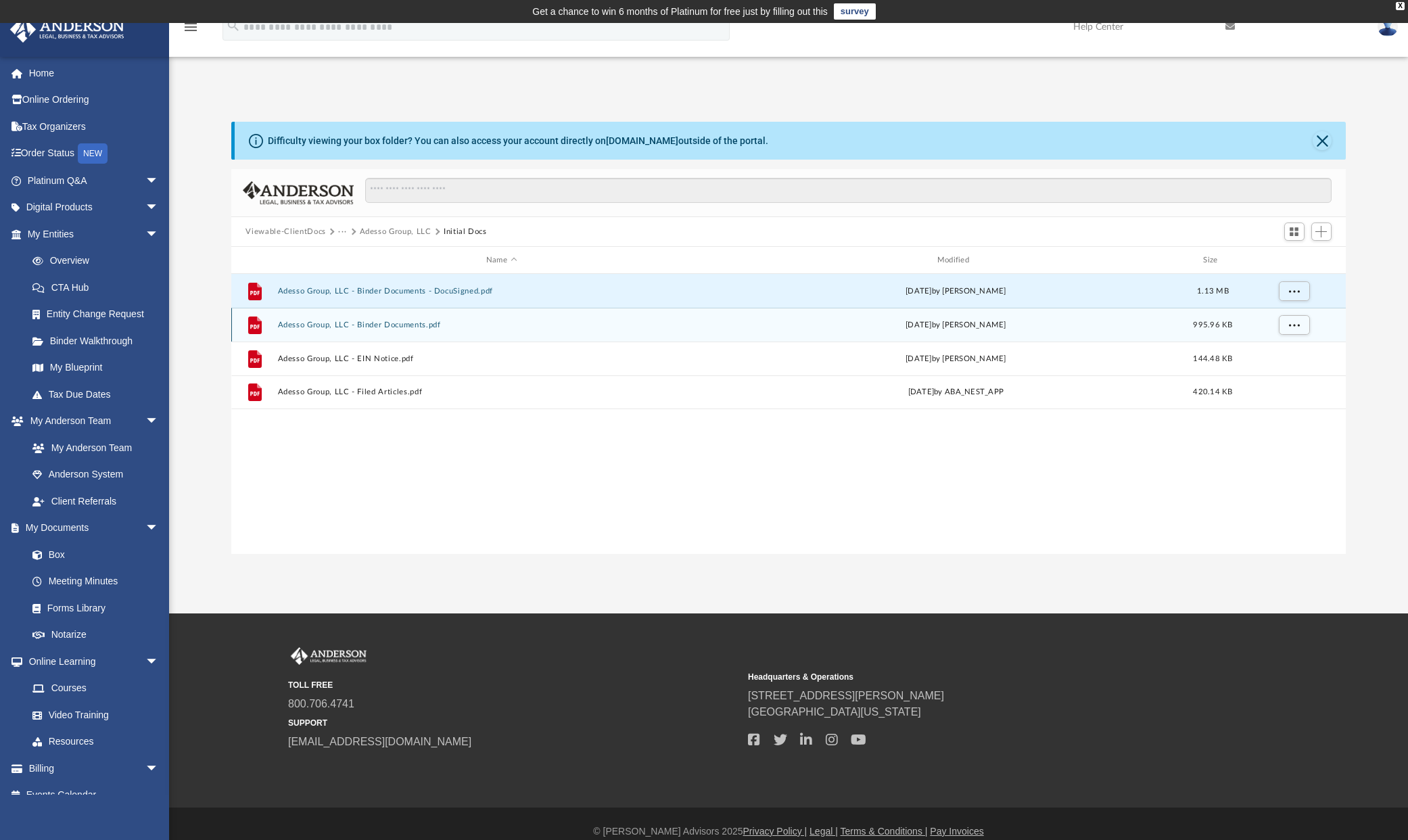
click at [313, 324] on button "Adesso Group, LLC - Binder Documents.pdf" at bounding box center [501, 325] width 448 height 8
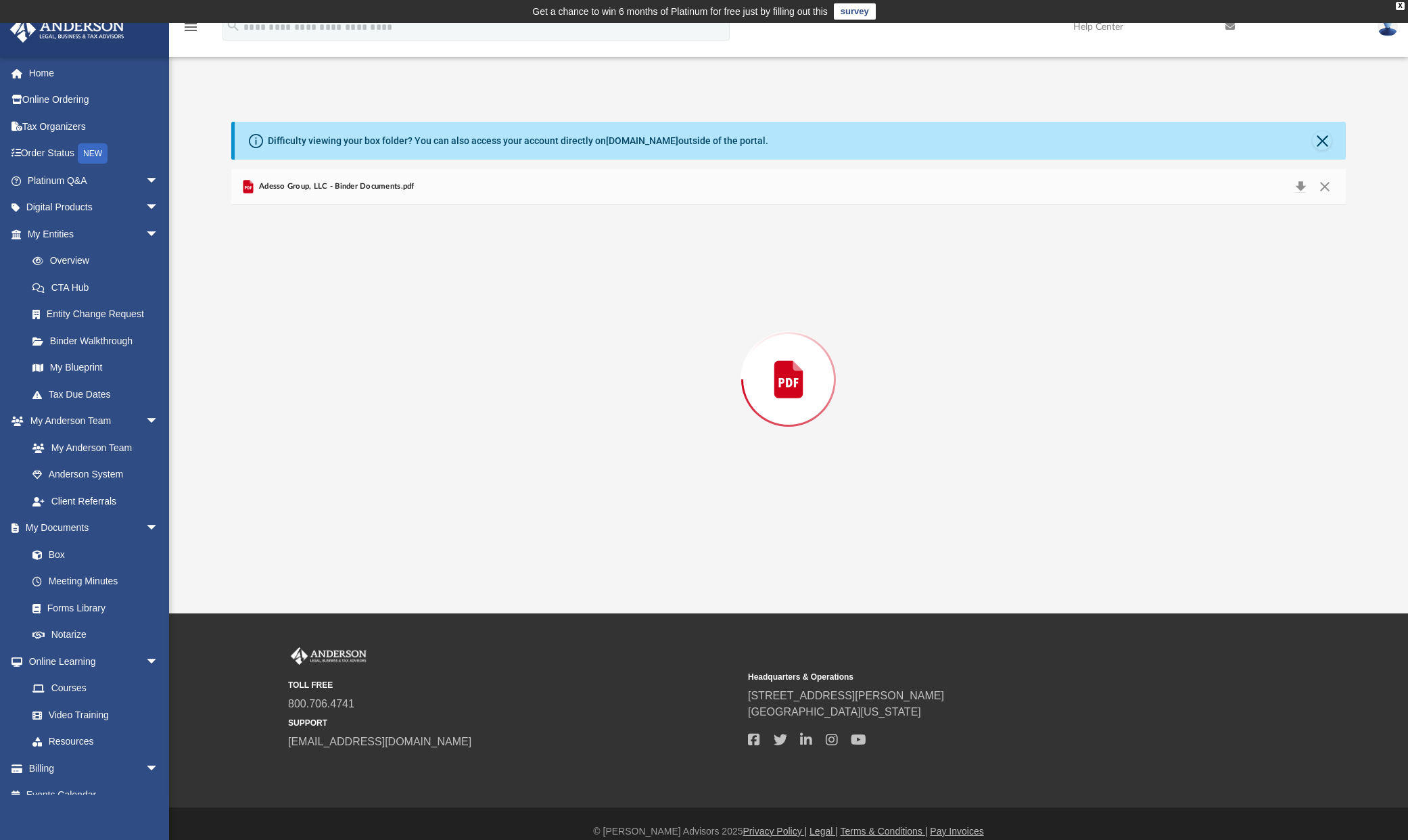
click at [313, 324] on div "Preview" at bounding box center [789, 380] width 1116 height 349
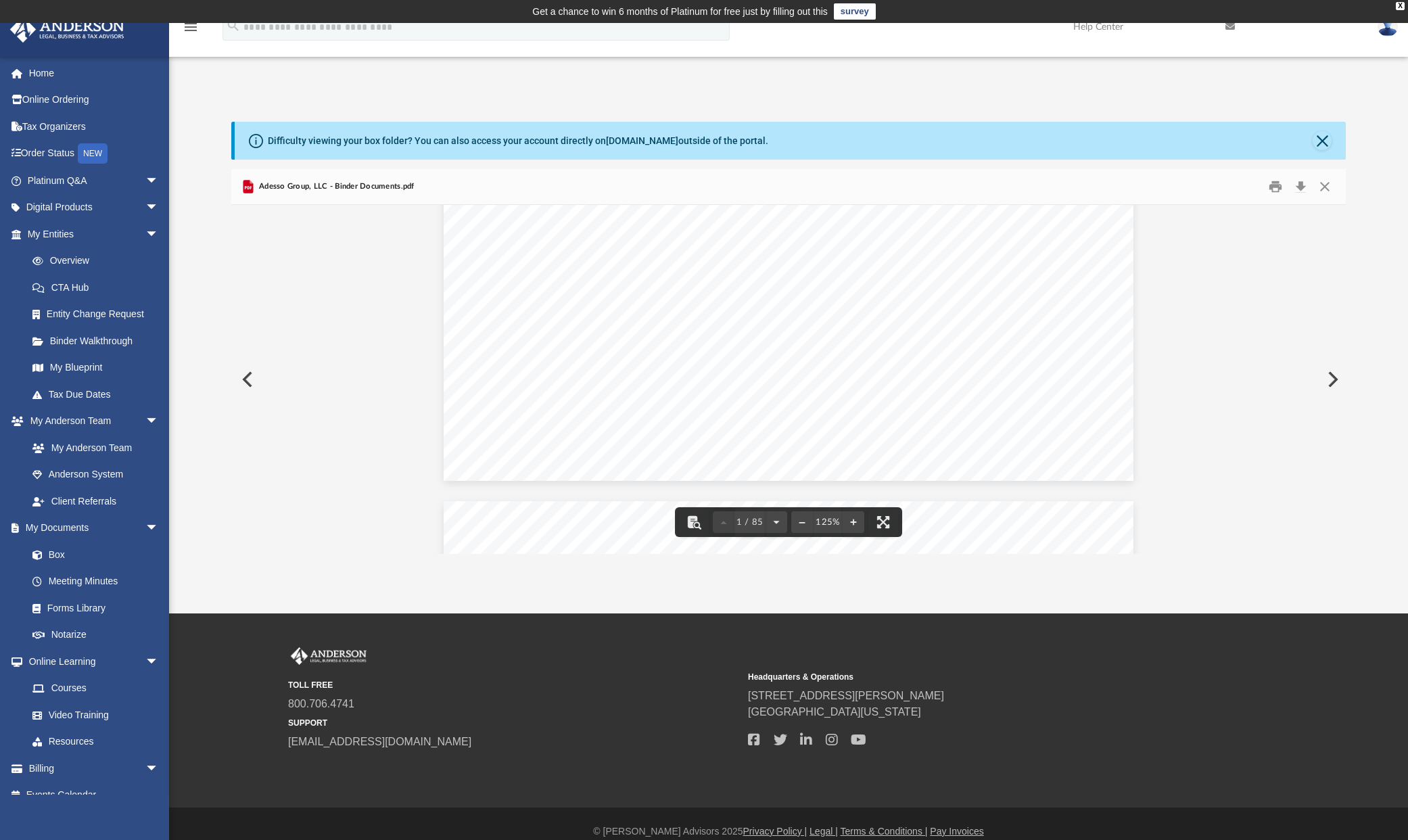
scroll to position [1282, 0]
drag, startPoint x: 1303, startPoint y: 187, endPoint x: 1296, endPoint y: 187, distance: 7.0
click at [1303, 187] on button "Download" at bounding box center [1302, 187] width 25 height 21
drag, startPoint x: 1324, startPoint y: 184, endPoint x: 1230, endPoint y: 194, distance: 94.5
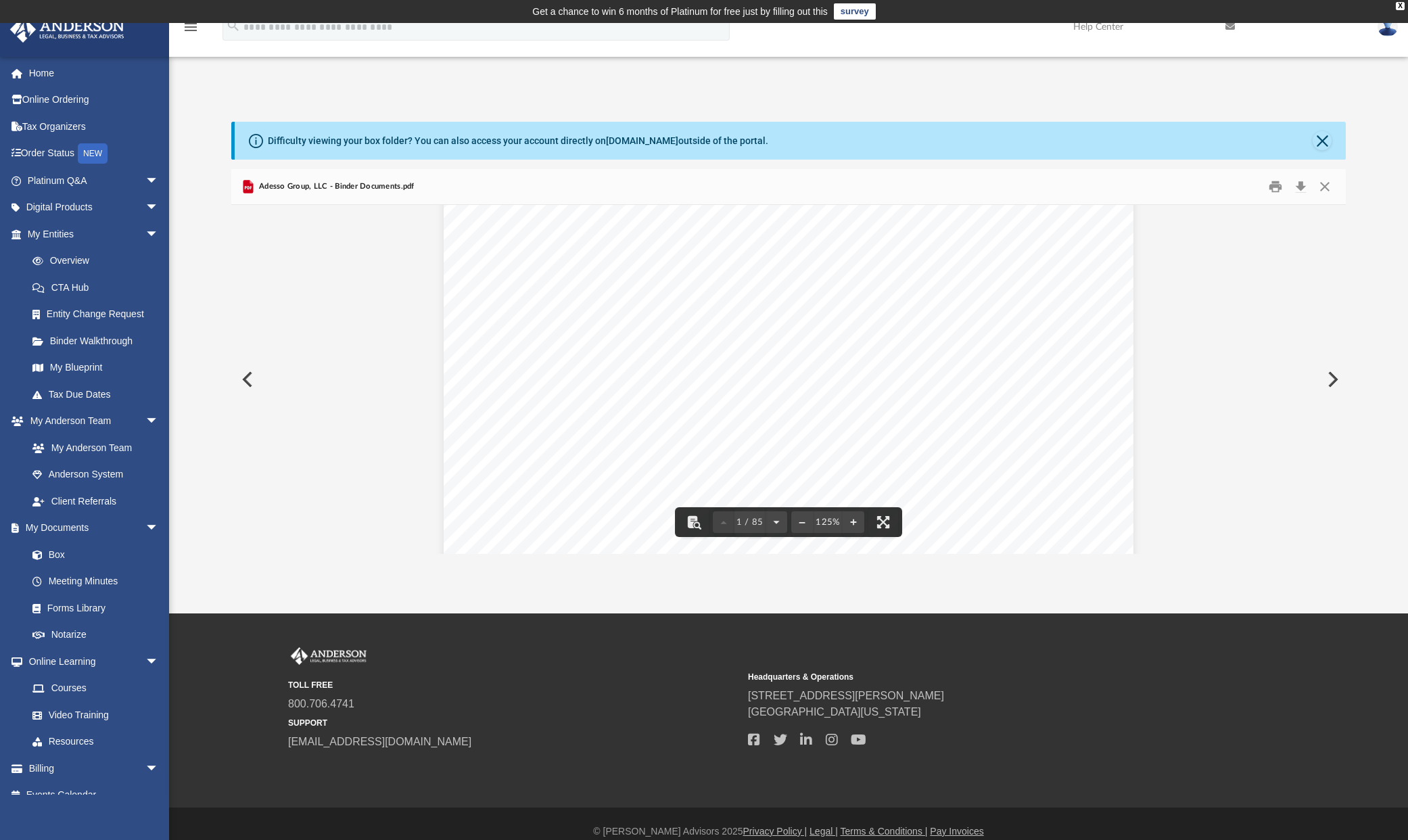
click at [1324, 185] on button "Close" at bounding box center [1325, 187] width 25 height 21
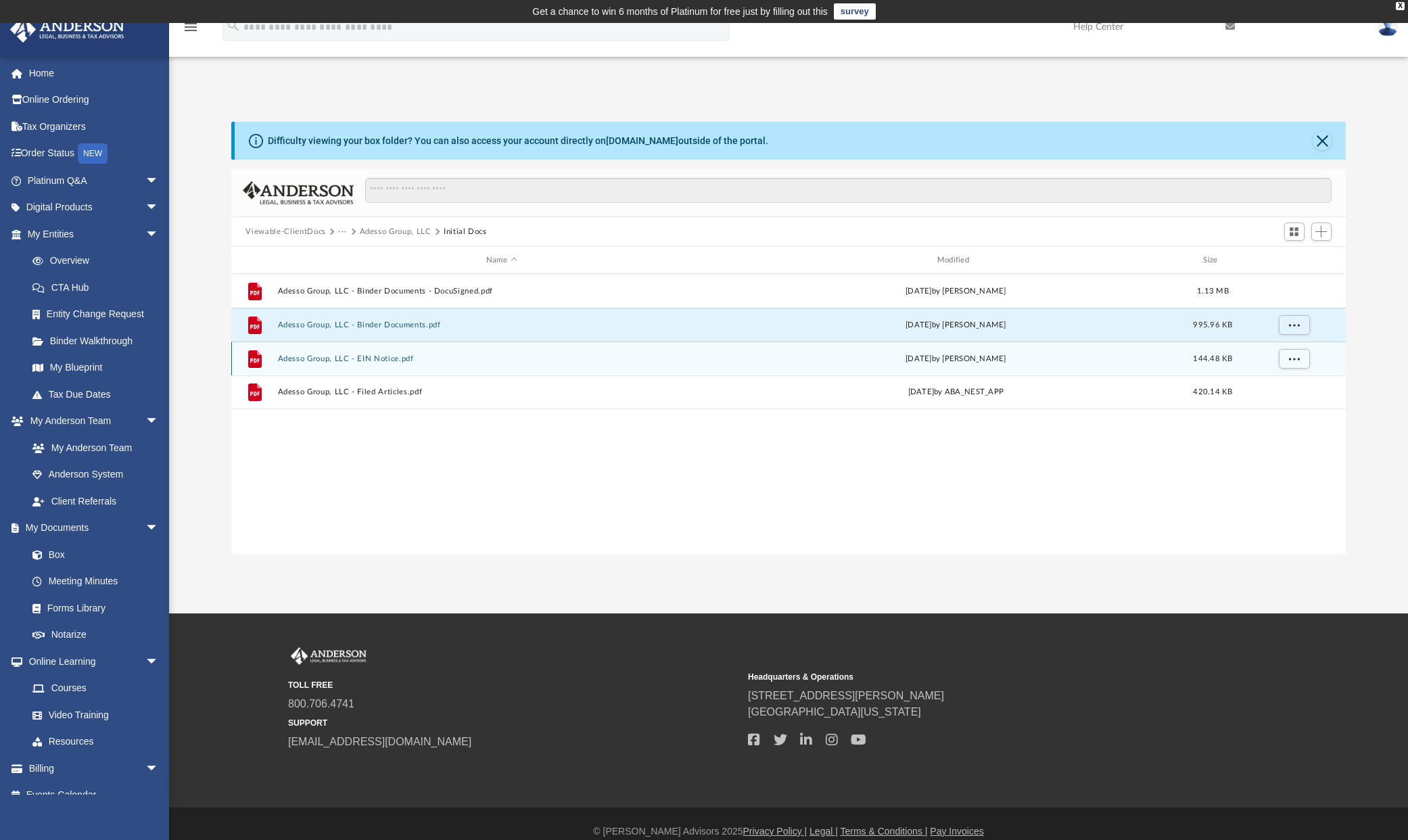
click at [310, 361] on button "Adesso Group, LLC - EIN Notice.pdf" at bounding box center [501, 358] width 448 height 8
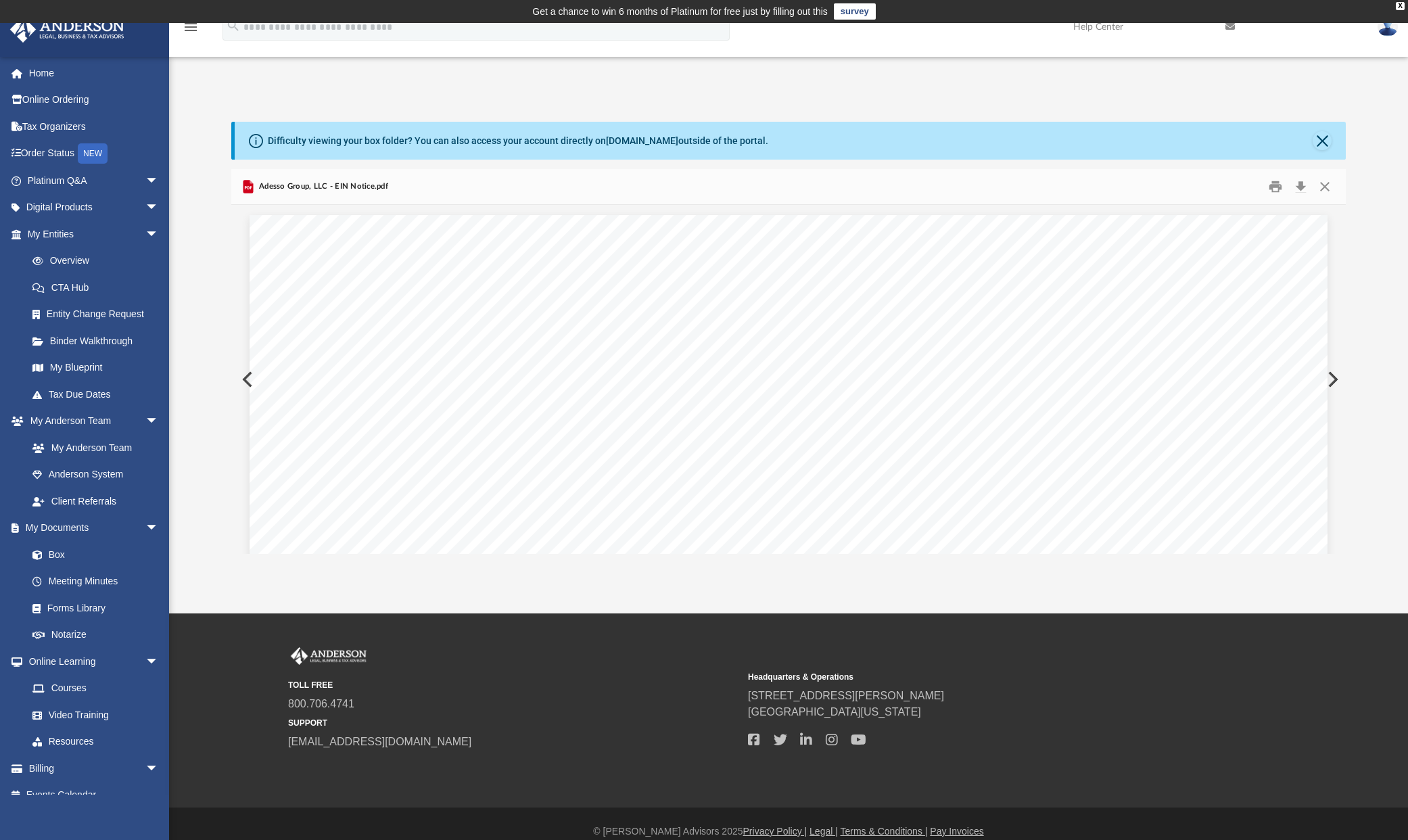
drag, startPoint x: 1300, startPoint y: 187, endPoint x: 1248, endPoint y: 194, distance: 52.5
click at [1300, 187] on button "Download" at bounding box center [1302, 187] width 25 height 21
drag, startPoint x: 1325, startPoint y: 141, endPoint x: 1038, endPoint y: 162, distance: 287.8
click at [1325, 142] on button "Close" at bounding box center [1322, 140] width 19 height 19
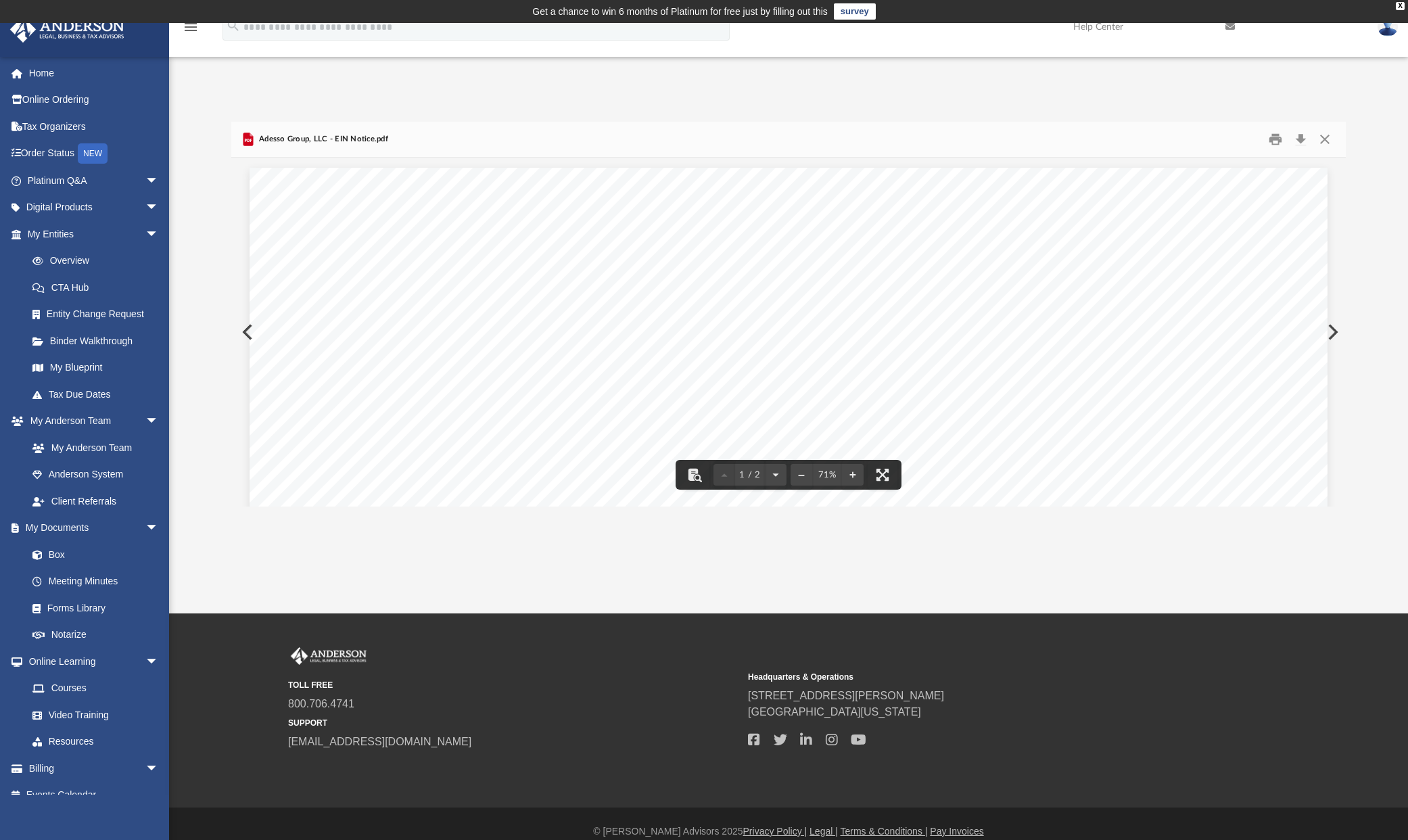
drag, startPoint x: 1329, startPoint y: 137, endPoint x: 1206, endPoint y: 151, distance: 123.8
click at [1329, 137] on button "Close" at bounding box center [1325, 139] width 25 height 21
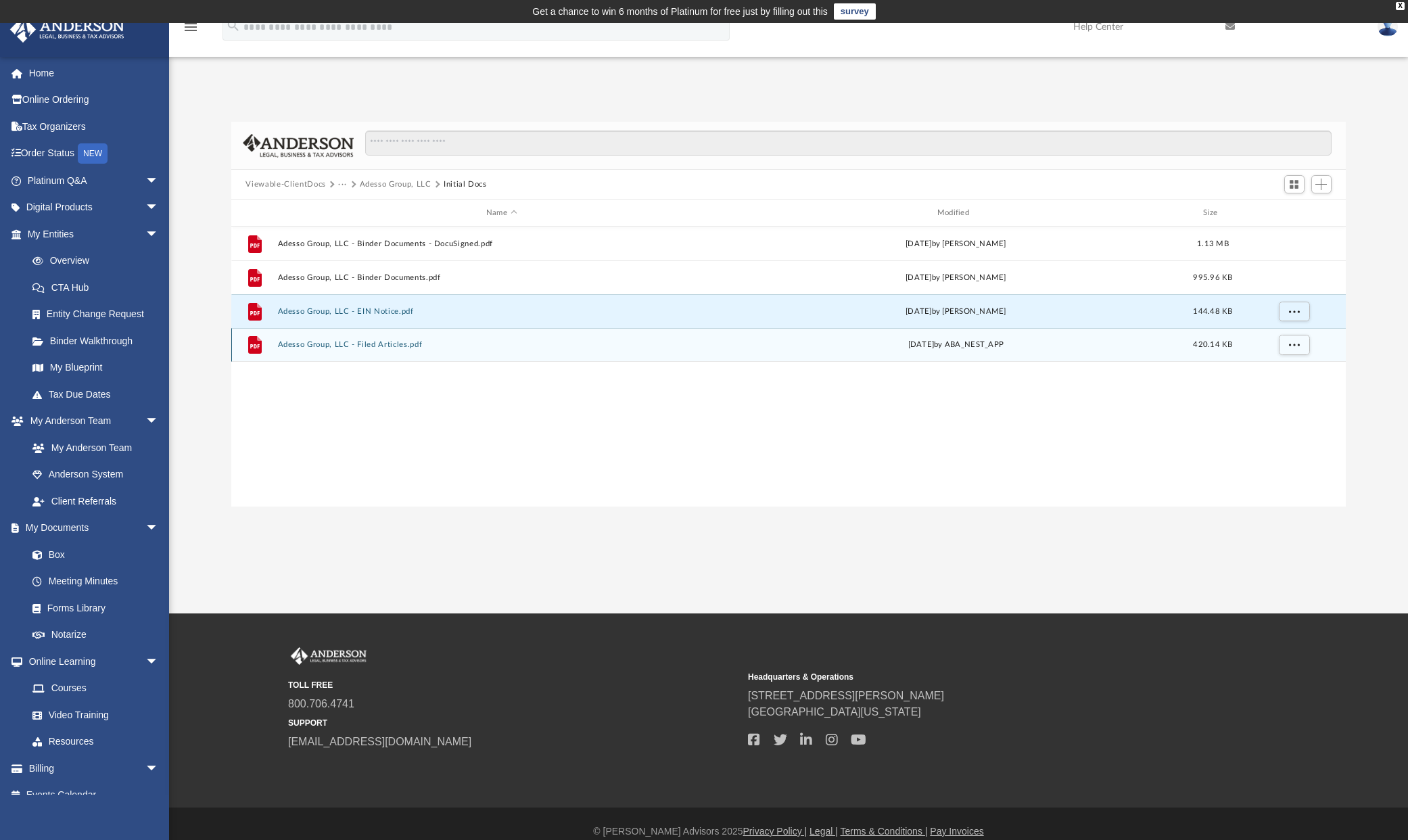
click at [306, 350] on div "File Adesso Group, LLC - Filed Articles.pdf Thu Sep 25 2025 by ABA_NEST_APP 420…" at bounding box center [789, 345] width 1116 height 34
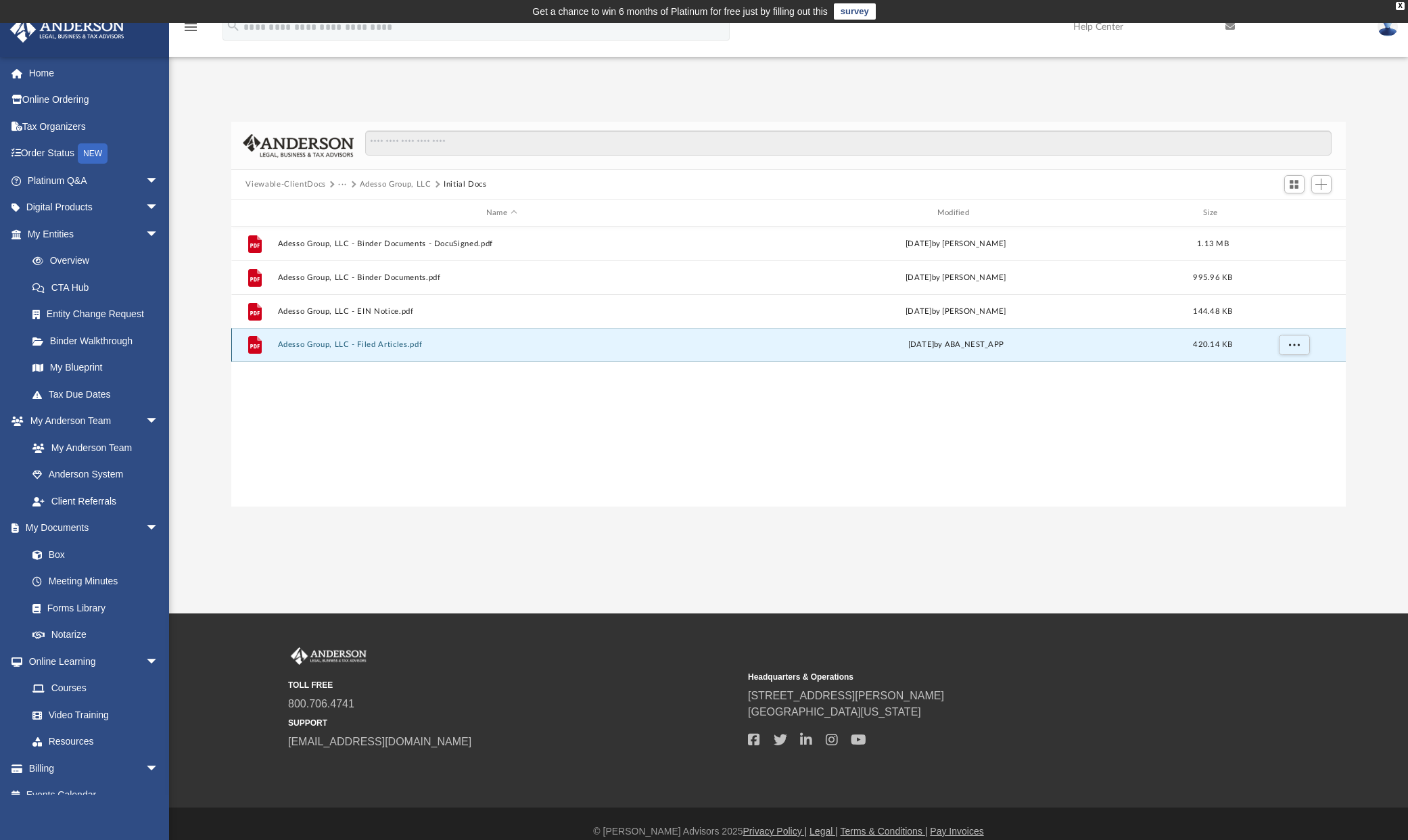
click at [320, 348] on button "Adesso Group, LLC - Filed Articles.pdf" at bounding box center [501, 344] width 448 height 8
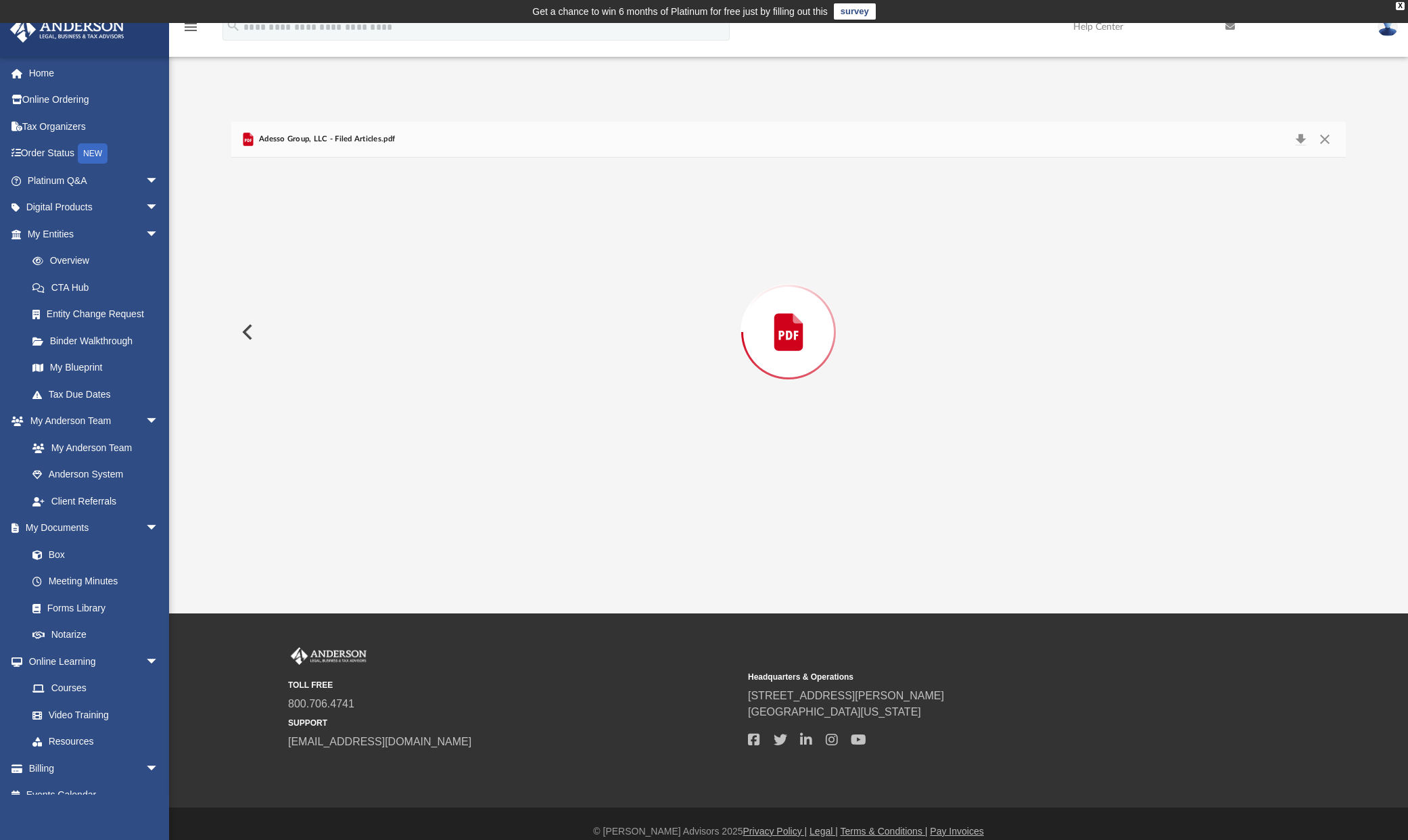
click at [321, 348] on div "Preview" at bounding box center [789, 332] width 1116 height 349
click at [1302, 140] on button "Download" at bounding box center [1302, 139] width 25 height 21
click at [1324, 143] on button "Close" at bounding box center [1325, 139] width 25 height 21
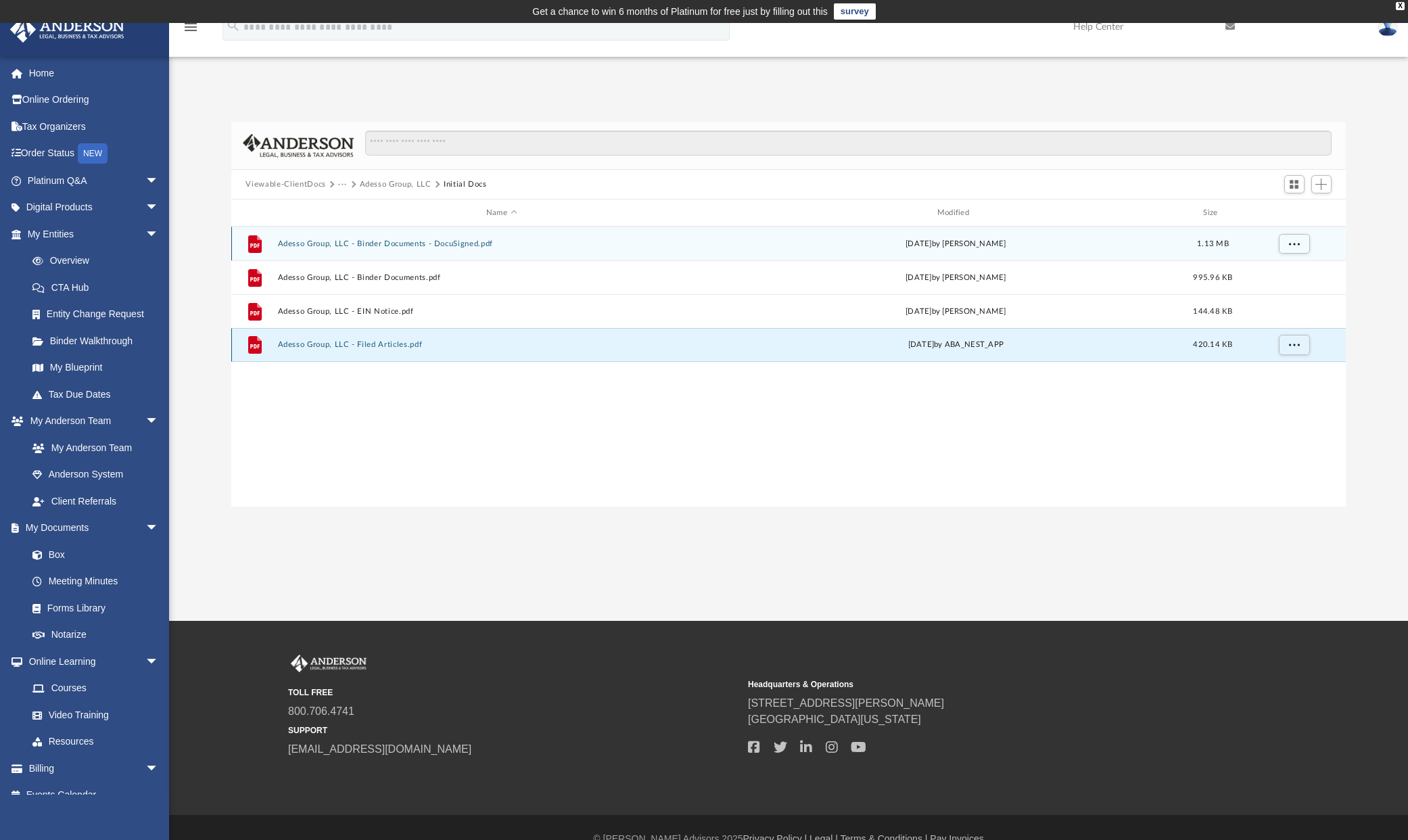
scroll to position [23, 0]
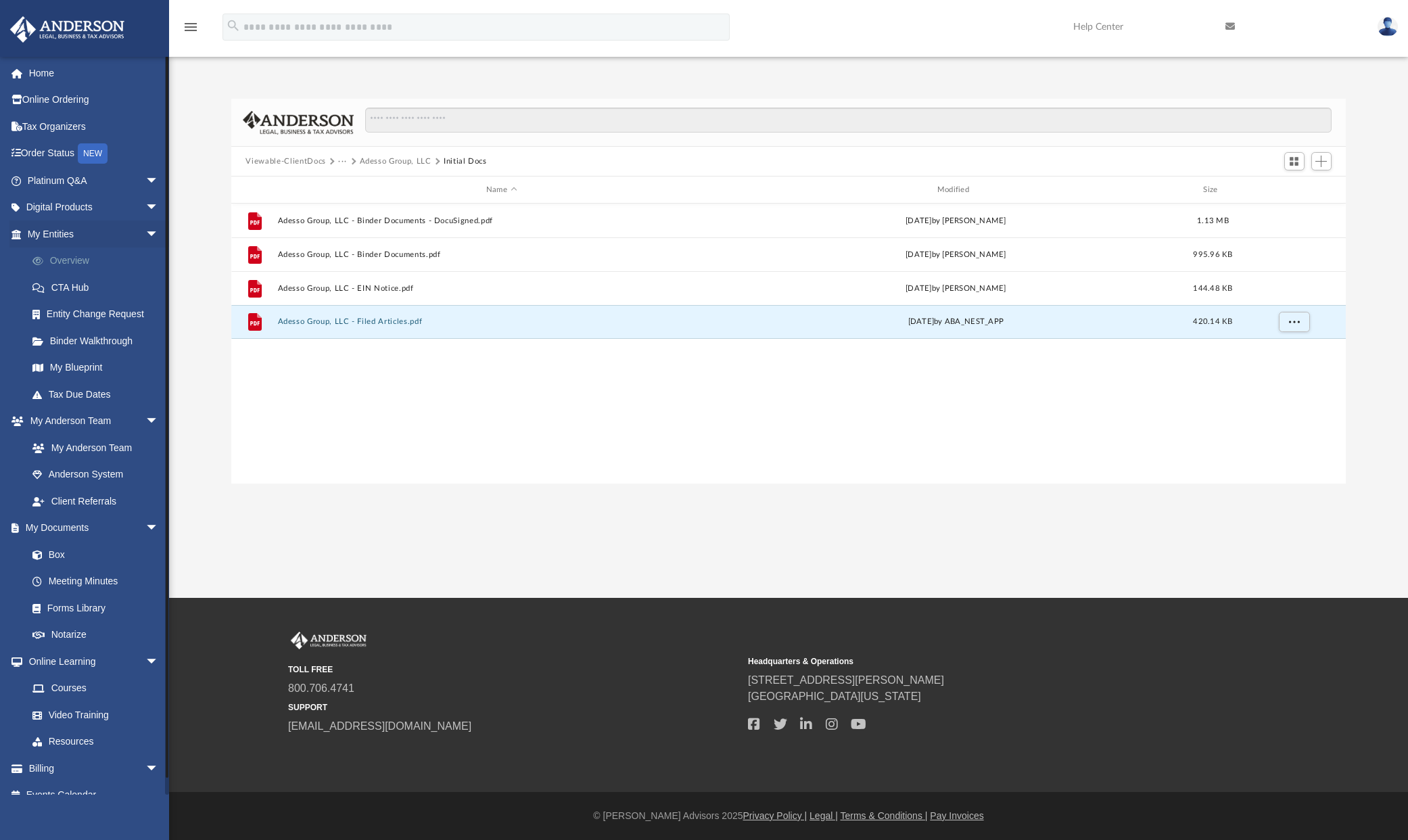
click at [68, 258] on link "Overview" at bounding box center [100, 261] width 160 height 27
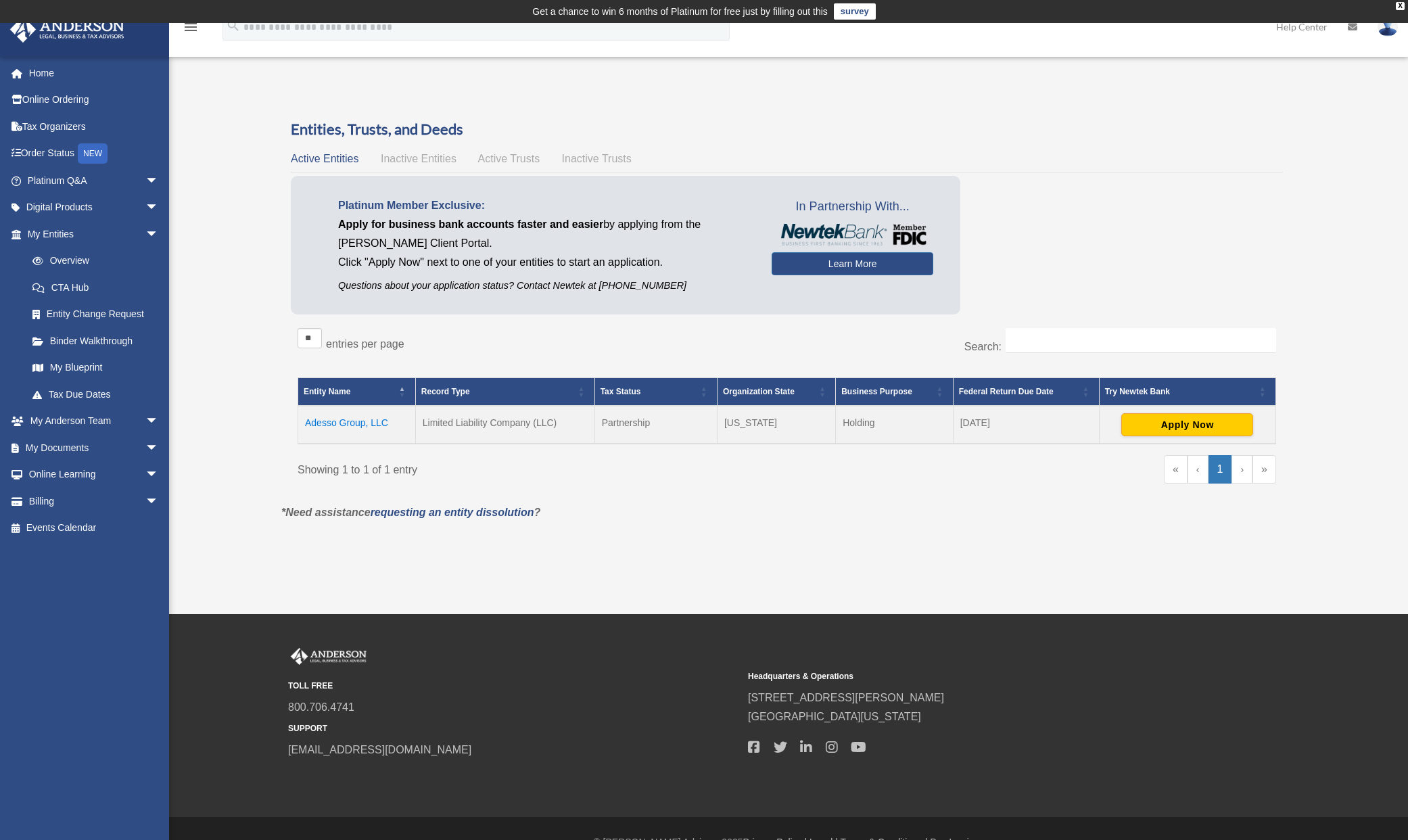
click at [1219, 174] on div "Entities, Trusts, and Deeds Active Entities Inactive Entities Active Trusts Ina…" at bounding box center [787, 311] width 992 height 385
click at [72, 441] on link "My Documents arrow_drop_down" at bounding box center [94, 447] width 170 height 27
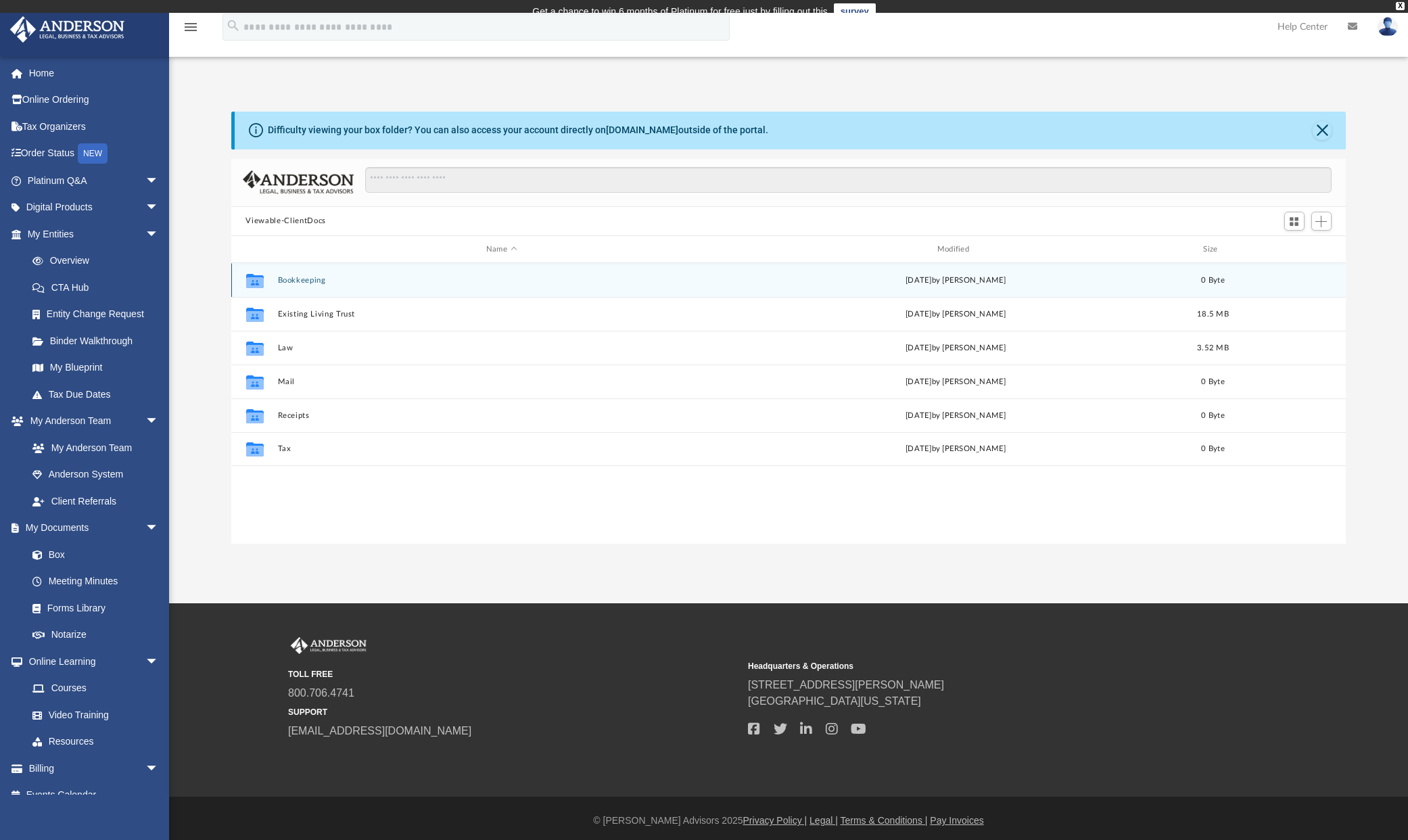
scroll to position [298, 1106]
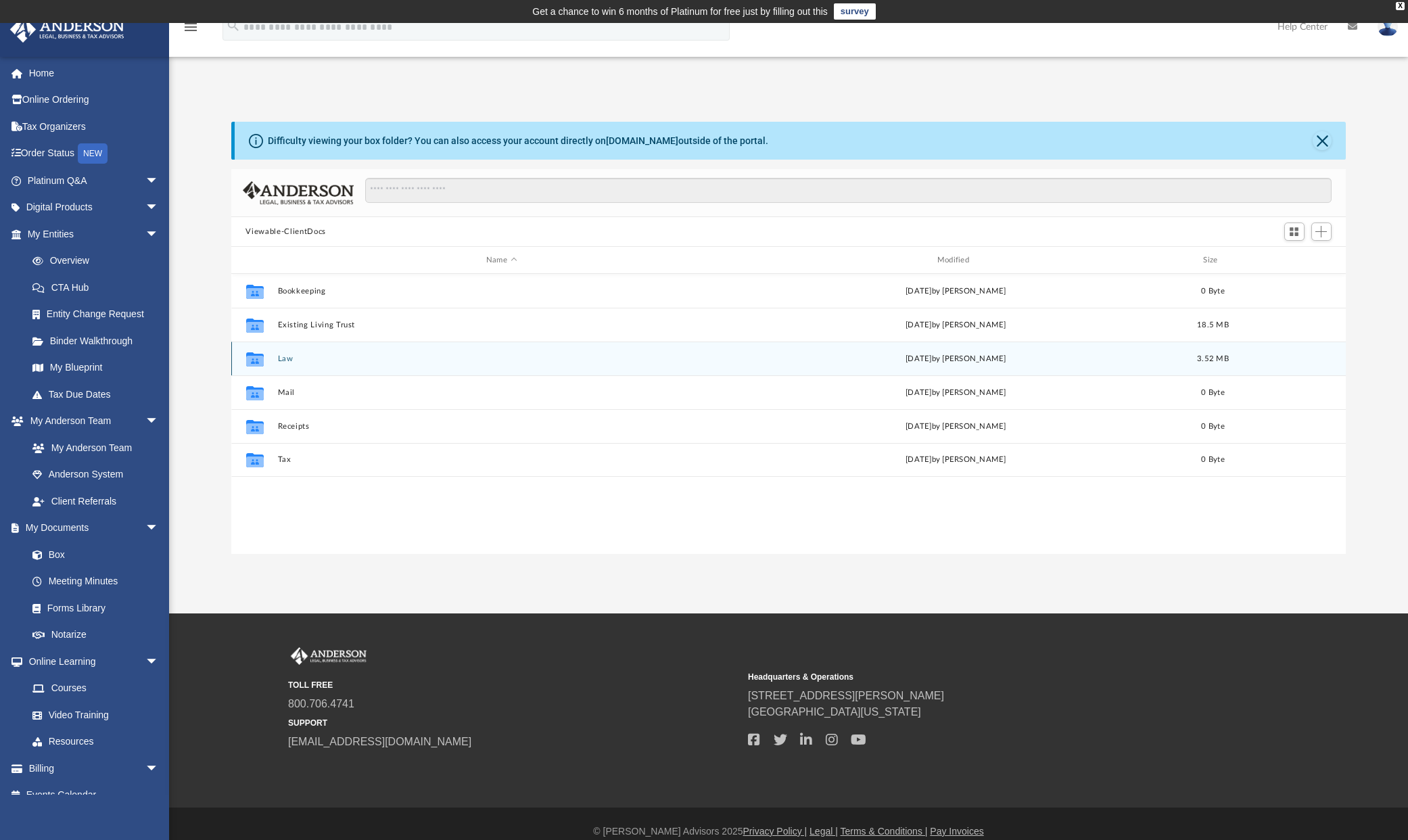
click at [281, 361] on button "Law" at bounding box center [501, 358] width 448 height 8
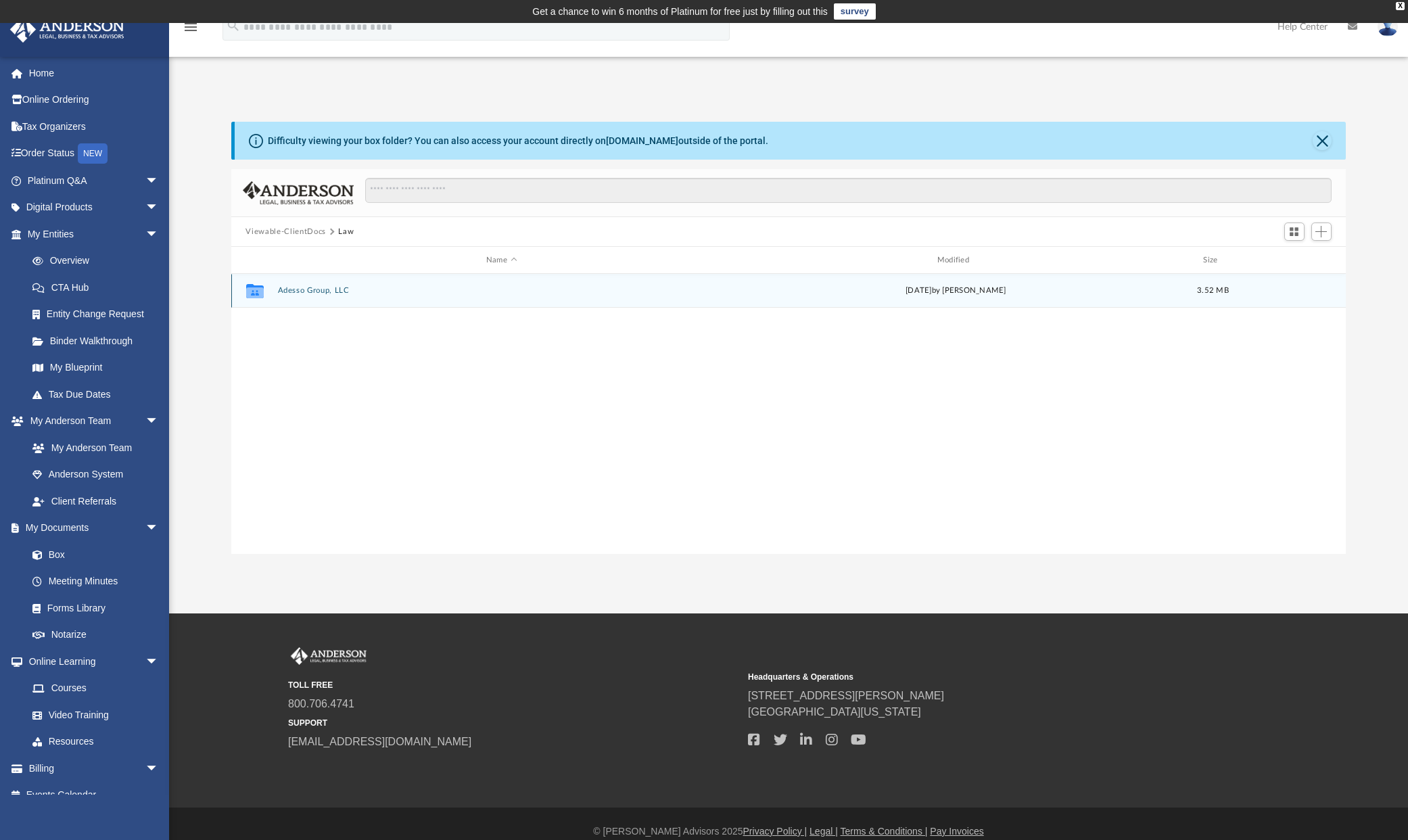
click at [311, 293] on button "Adesso Group, LLC" at bounding box center [501, 290] width 448 height 8
click at [304, 293] on button "Initial Docs" at bounding box center [501, 290] width 448 height 8
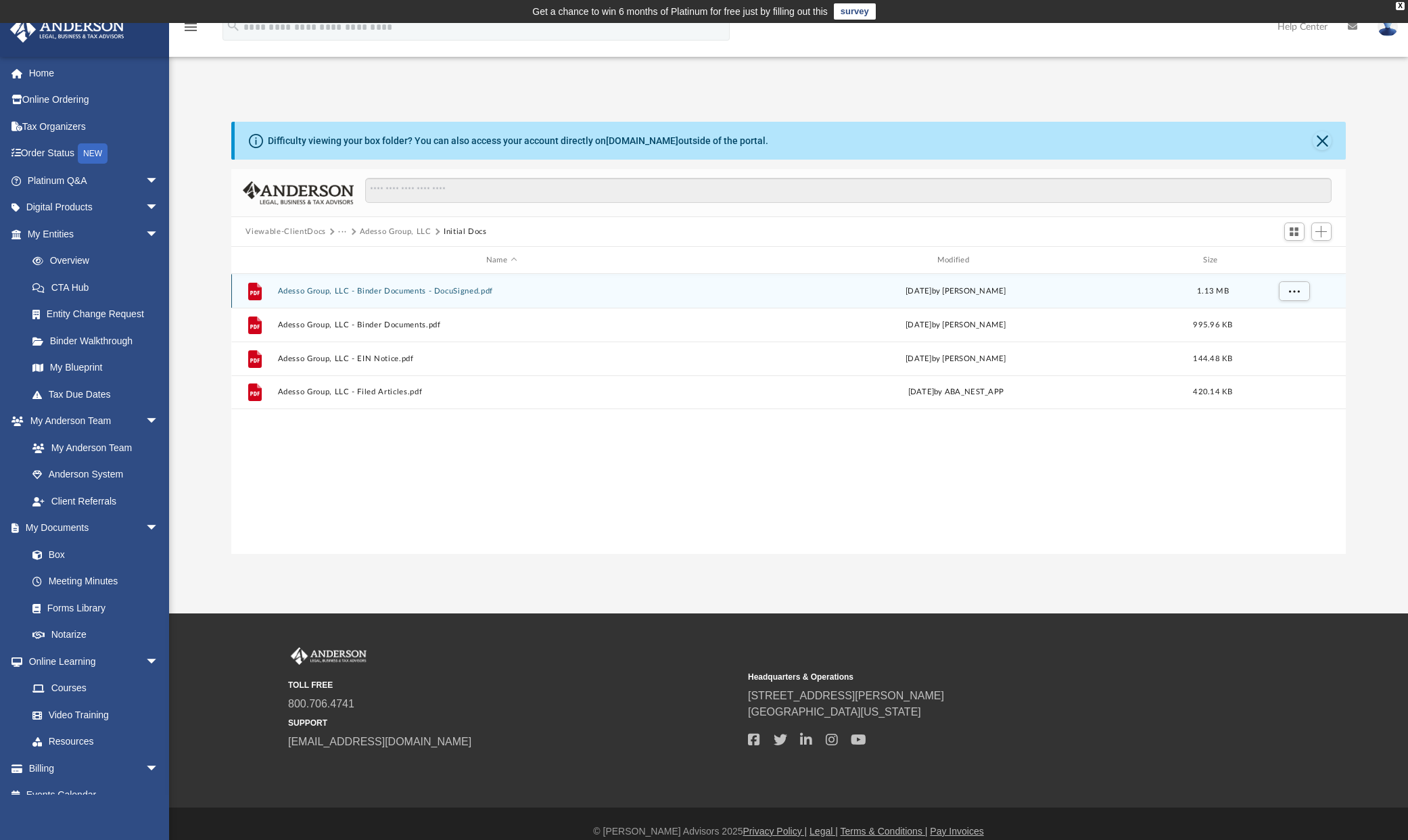
click at [298, 294] on button "Adesso Group, LLC - Binder Documents - DocuSigned.pdf" at bounding box center [501, 291] width 448 height 8
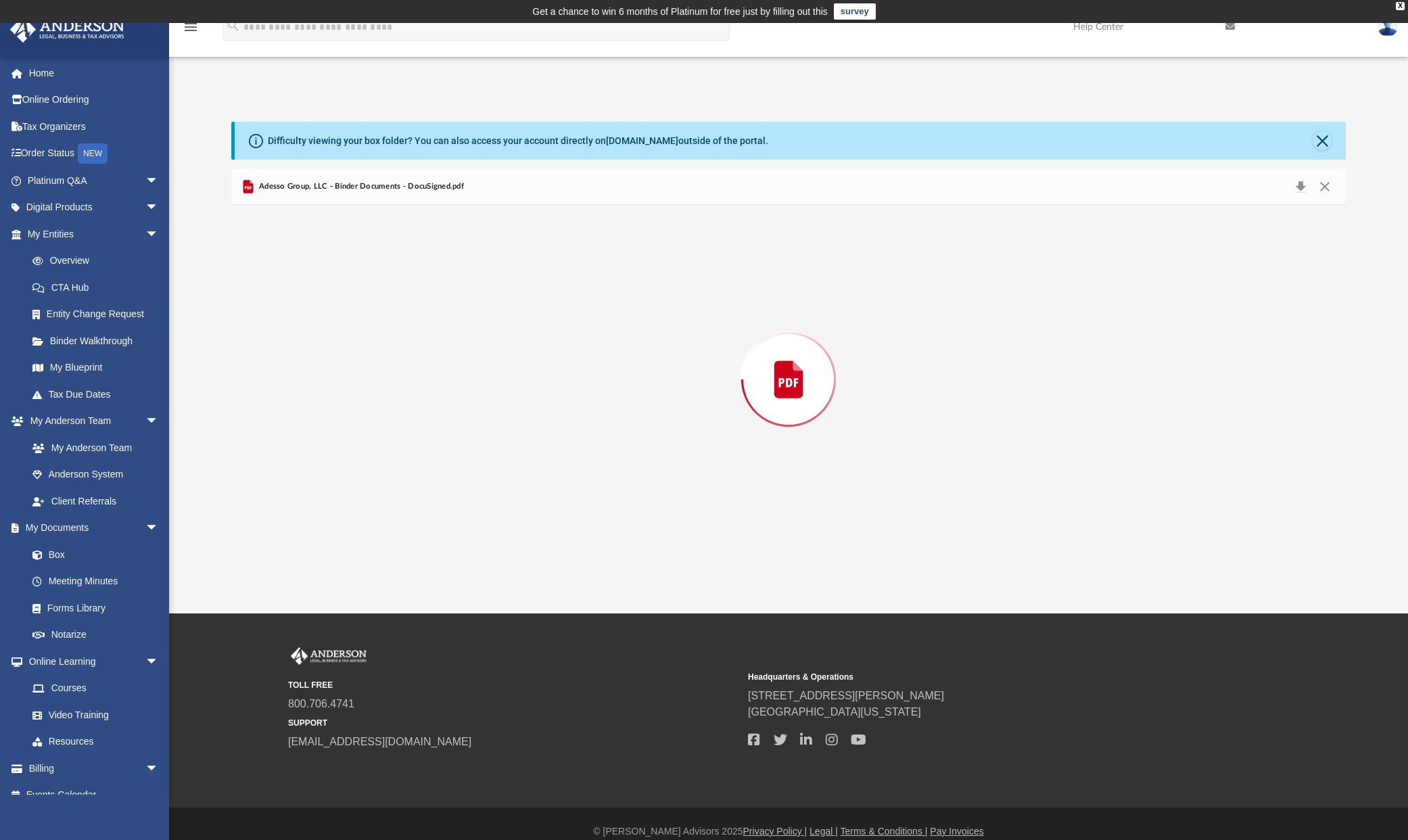
click at [298, 294] on div "Preview" at bounding box center [789, 380] width 1116 height 349
click at [1298, 191] on button "Download" at bounding box center [1302, 187] width 25 height 19
click at [1302, 185] on button "Download" at bounding box center [1302, 187] width 25 height 19
click at [1325, 188] on button "Close" at bounding box center [1325, 187] width 25 height 19
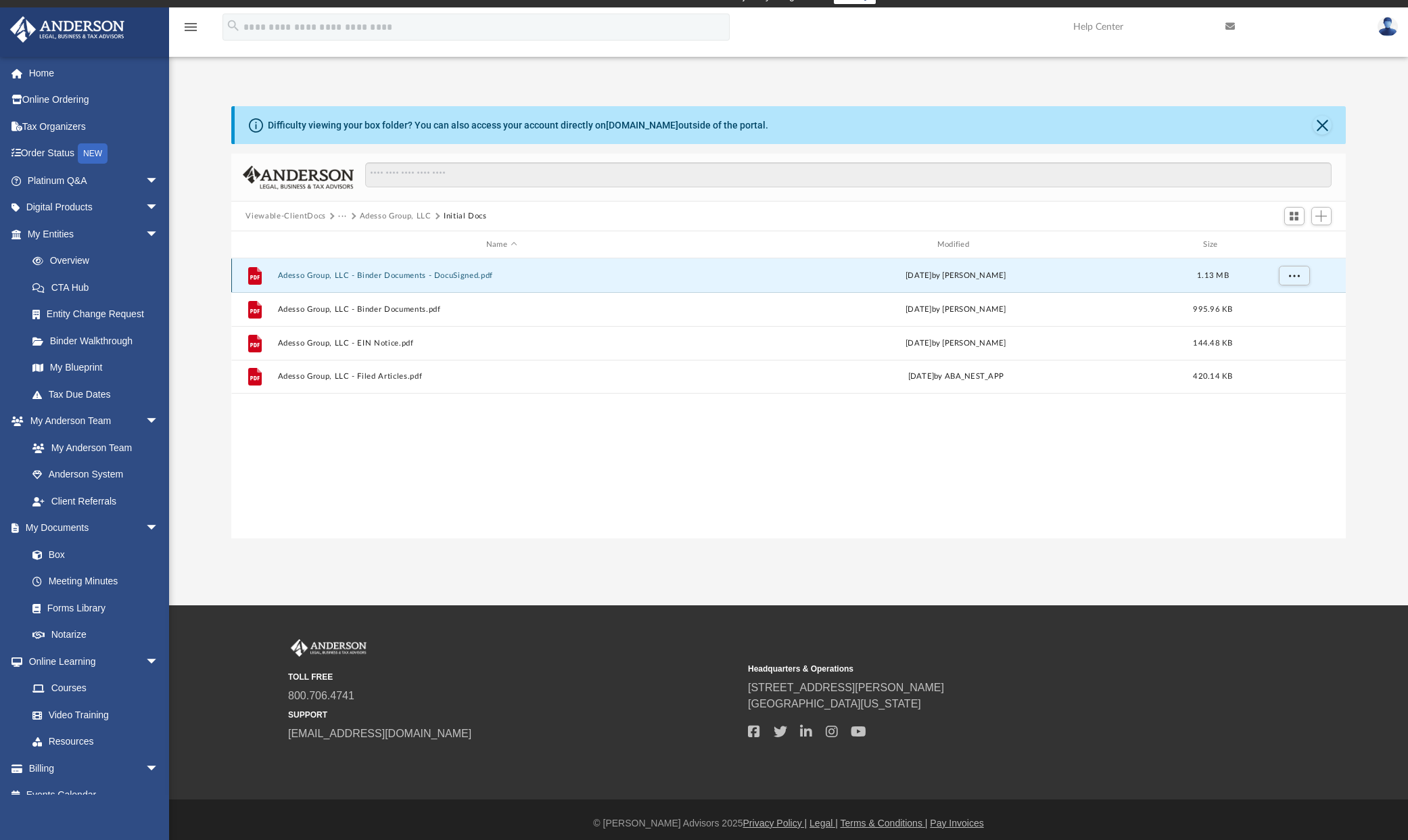
scroll to position [0, 0]
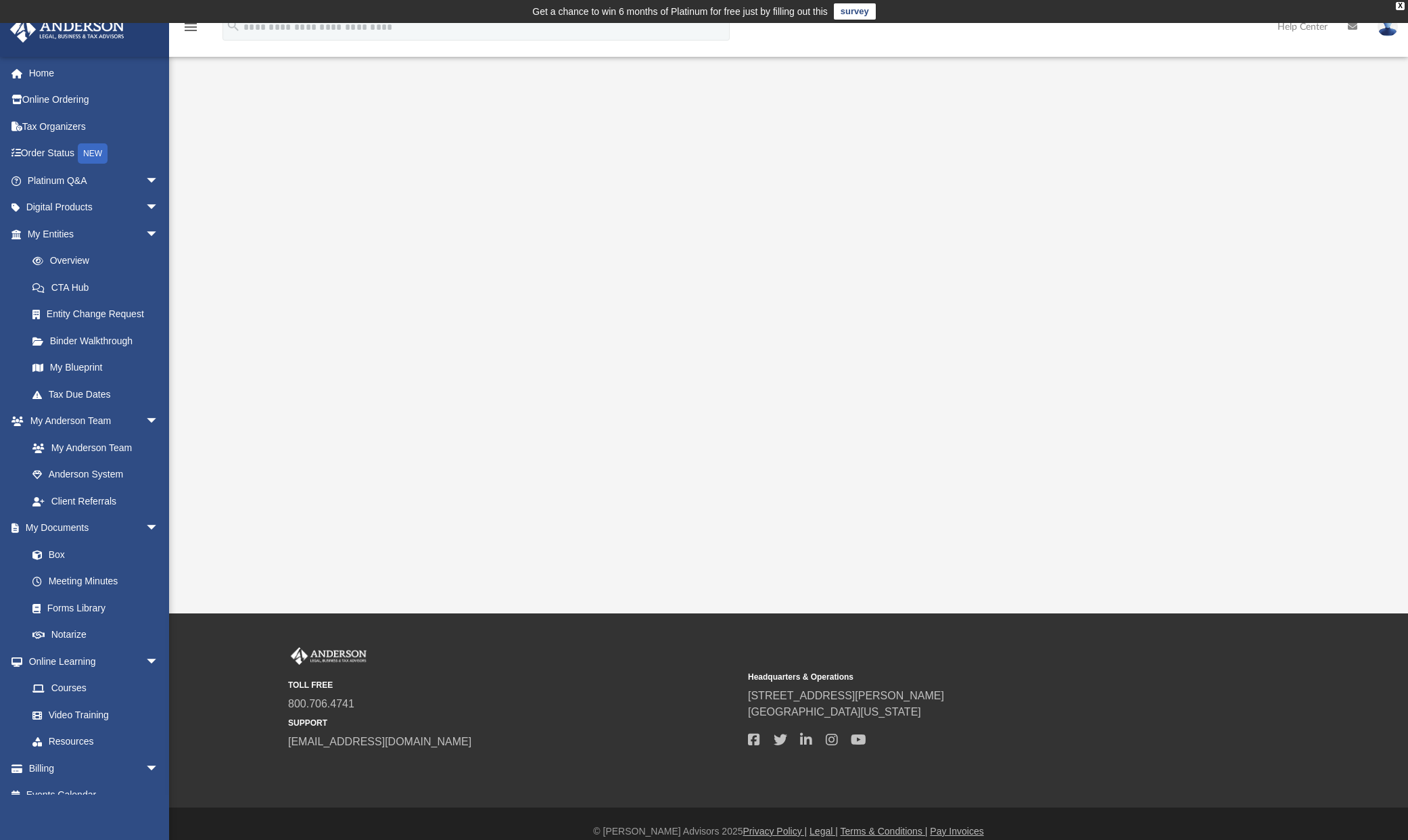
scroll to position [15, 0]
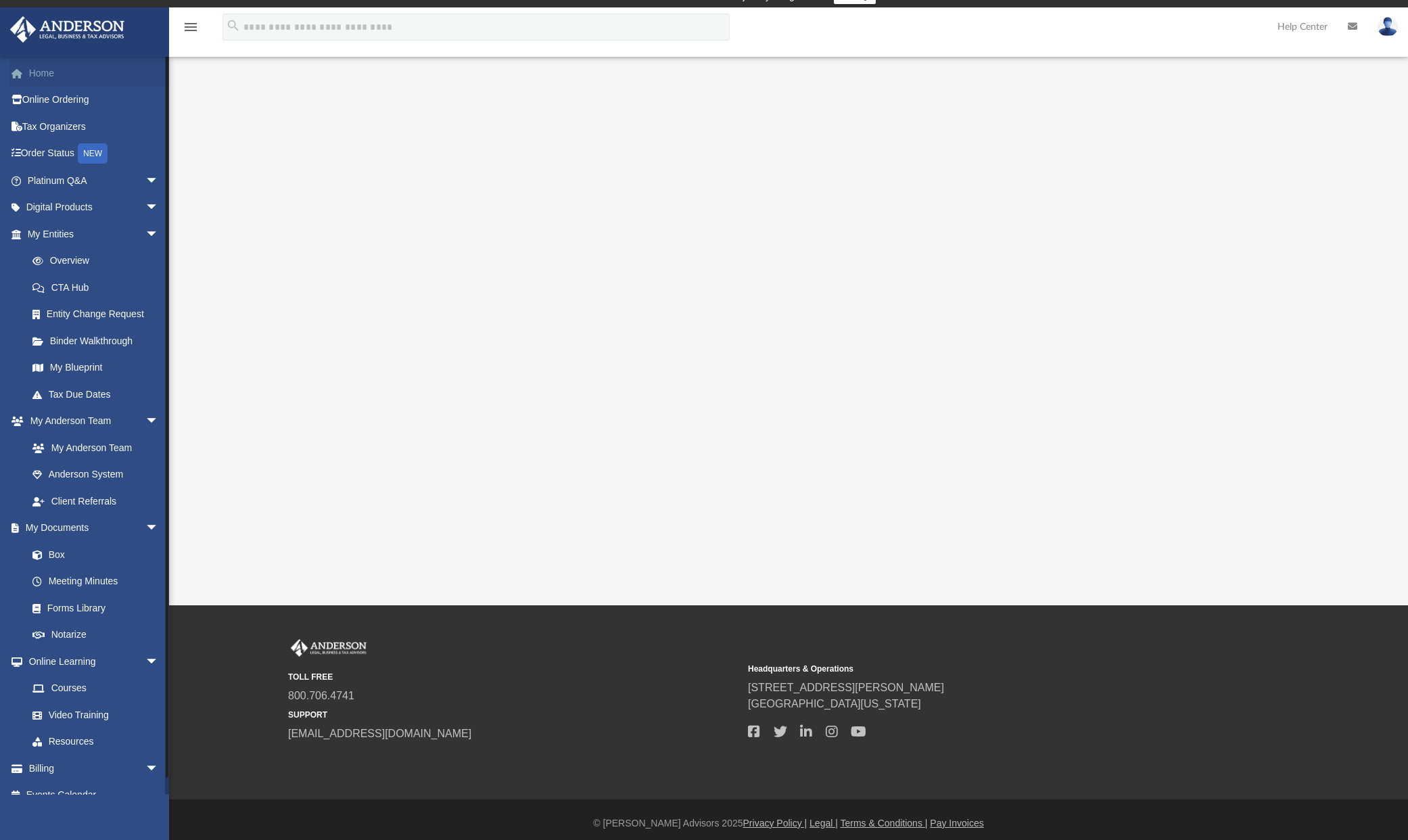
click at [60, 73] on link "Home" at bounding box center [94, 73] width 170 height 27
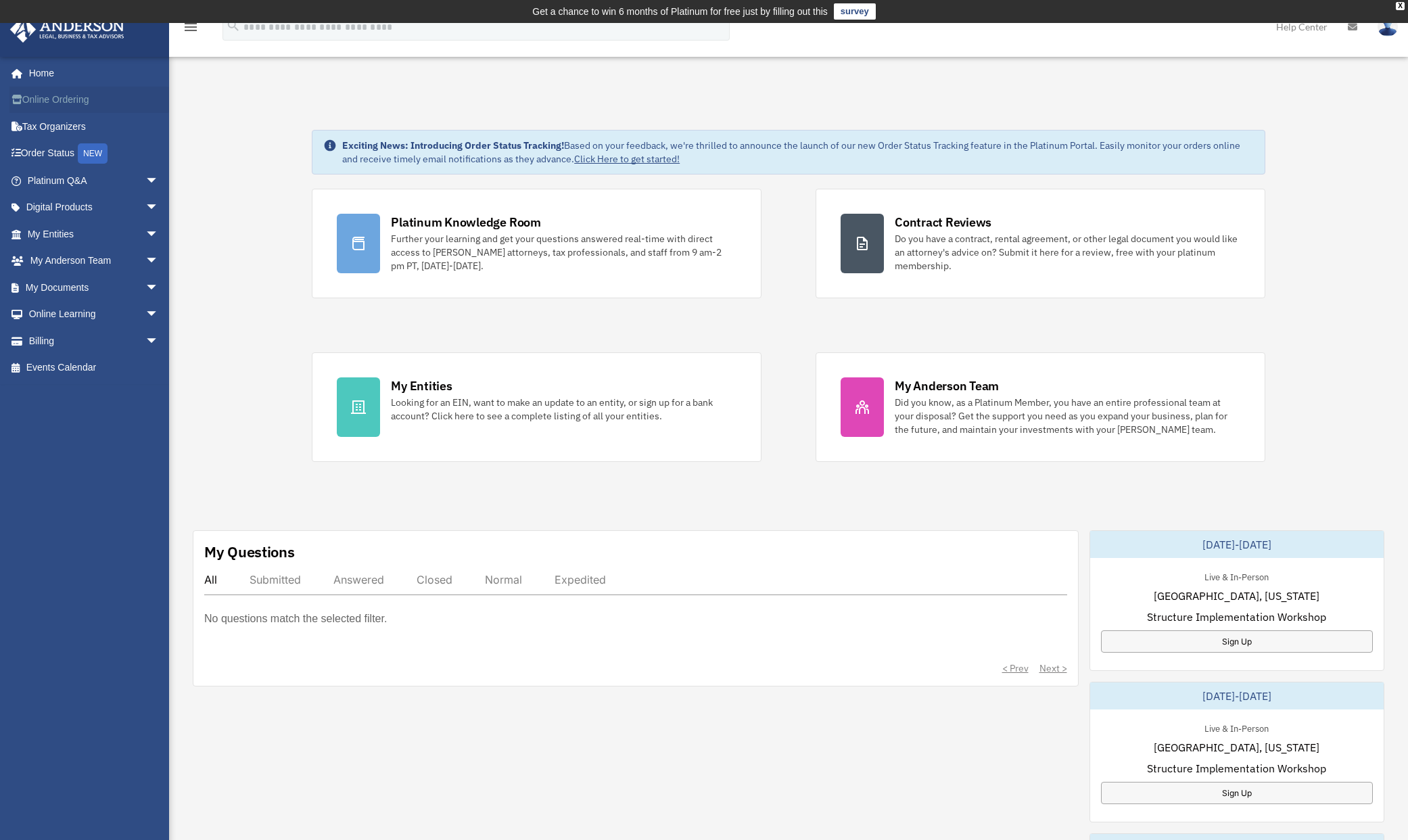
click at [69, 101] on link "Online Ordering" at bounding box center [94, 100] width 170 height 27
